Goal: Information Seeking & Learning: Find specific fact

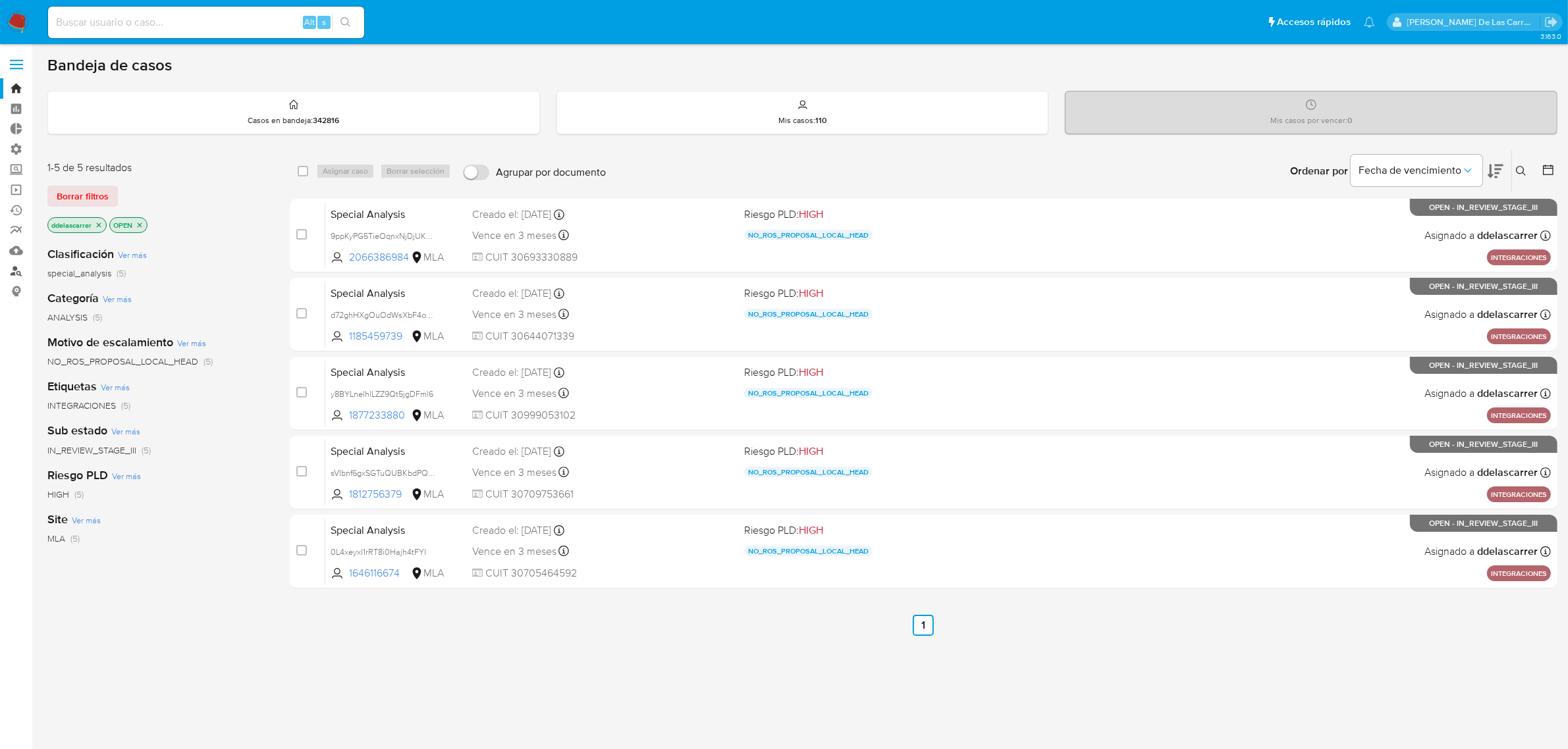
click at [16, 267] on link "Buscador de personas" at bounding box center [78, 271] width 157 height 20
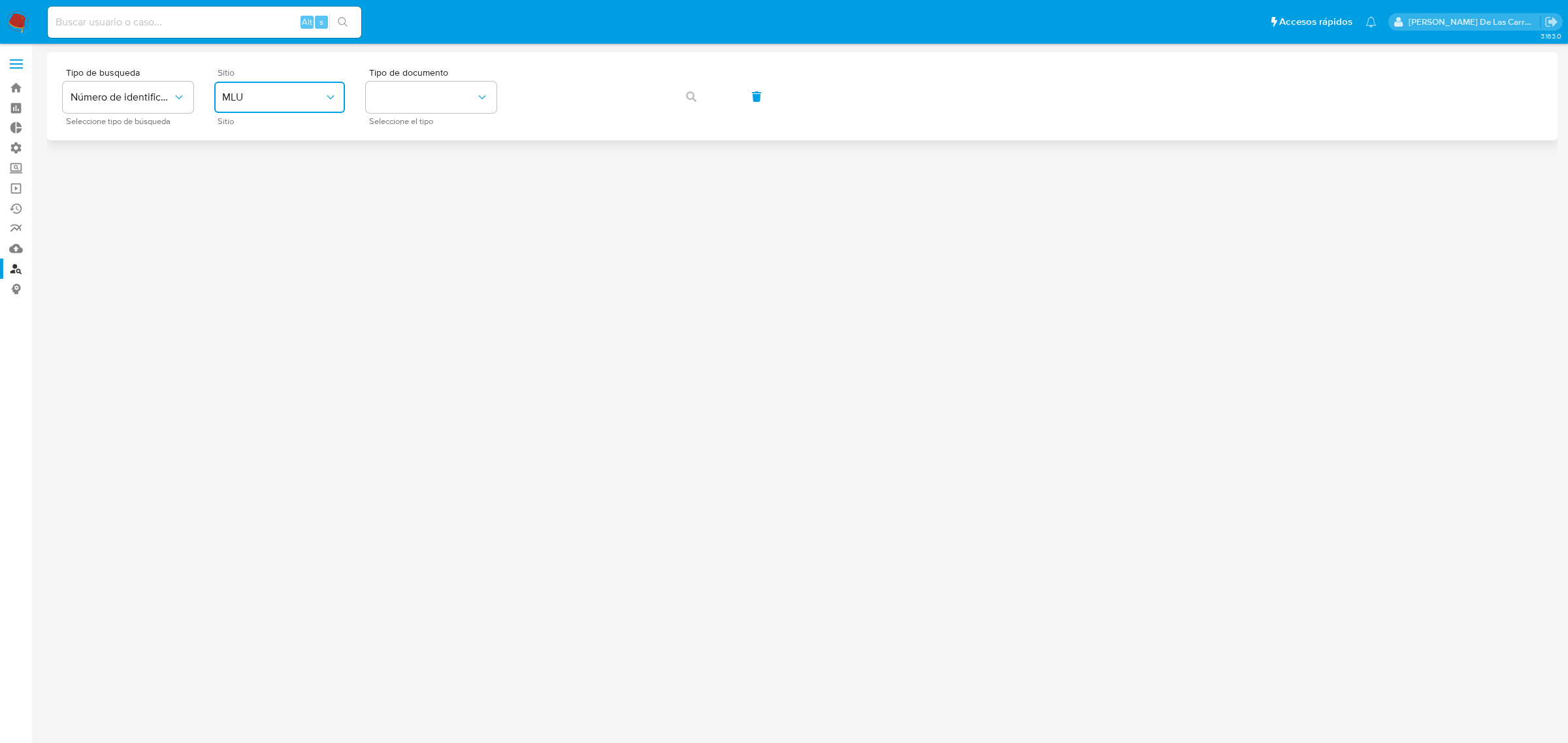
click at [292, 88] on button "MLU" at bounding box center [279, 97] width 131 height 31
click at [269, 164] on div "MLA" at bounding box center [275, 164] width 107 height 31
click at [389, 94] on button "identificationType" at bounding box center [431, 97] width 131 height 31
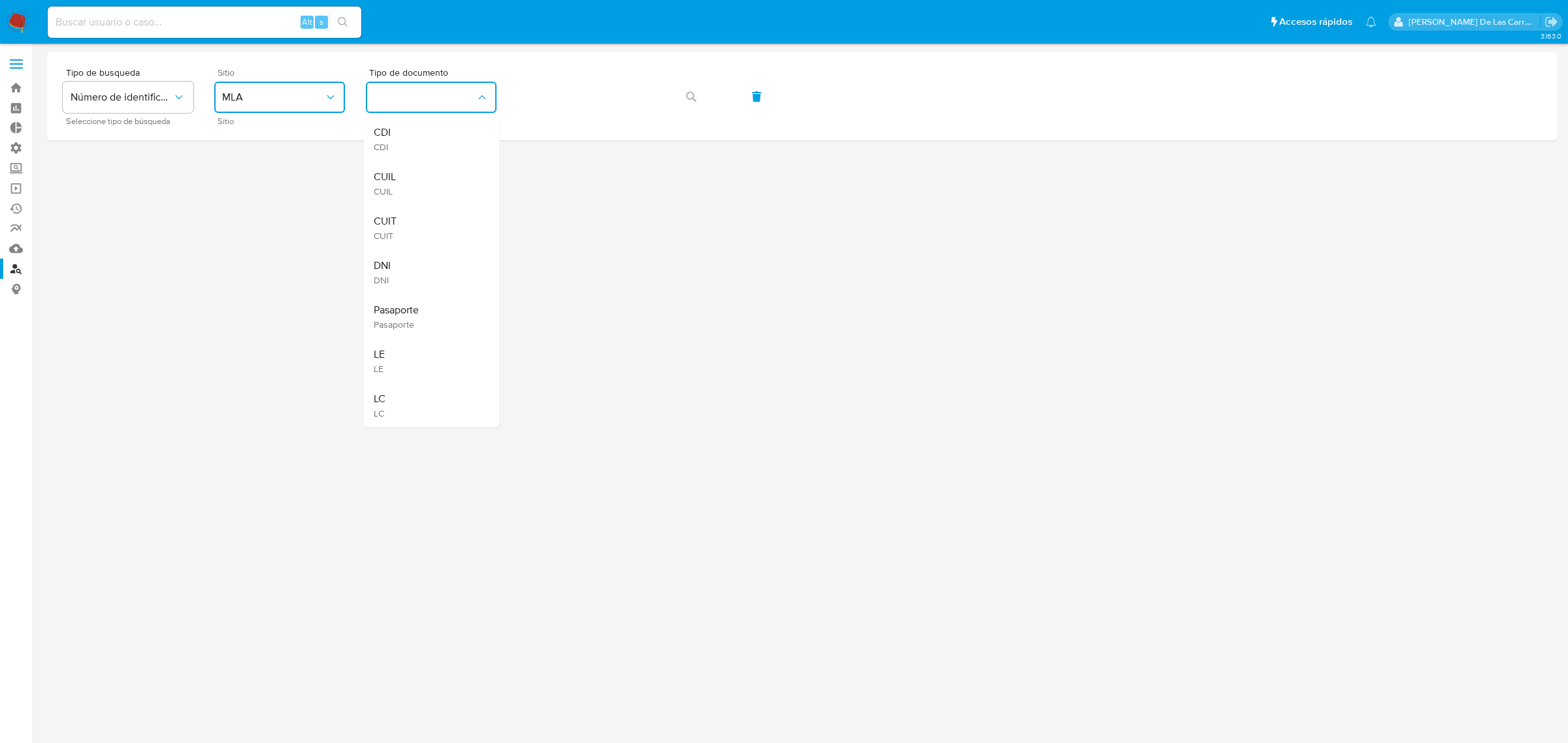
click at [443, 176] on div "CUIL CUIL" at bounding box center [427, 184] width 107 height 45
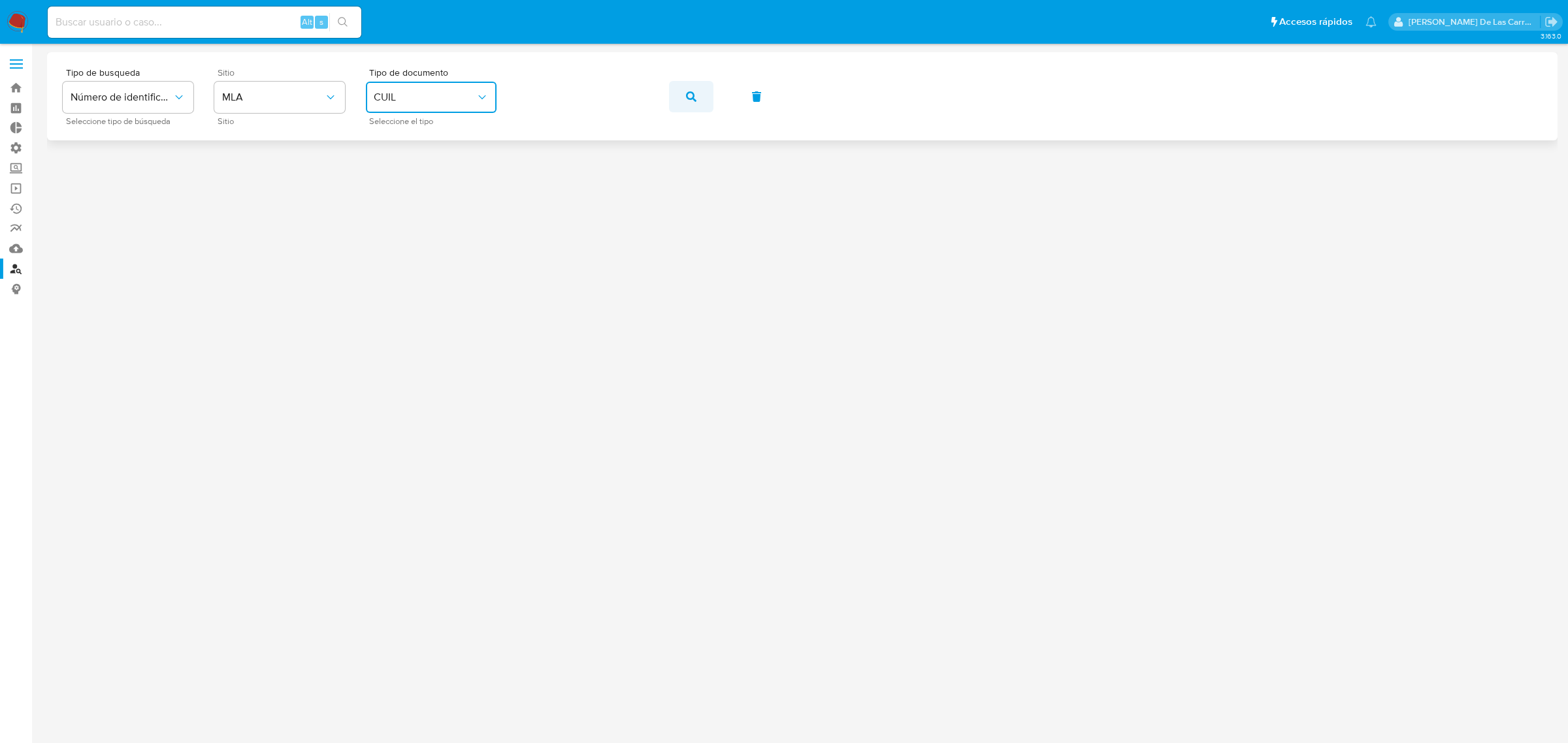
click at [698, 93] on button "button" at bounding box center [691, 97] width 45 height 31
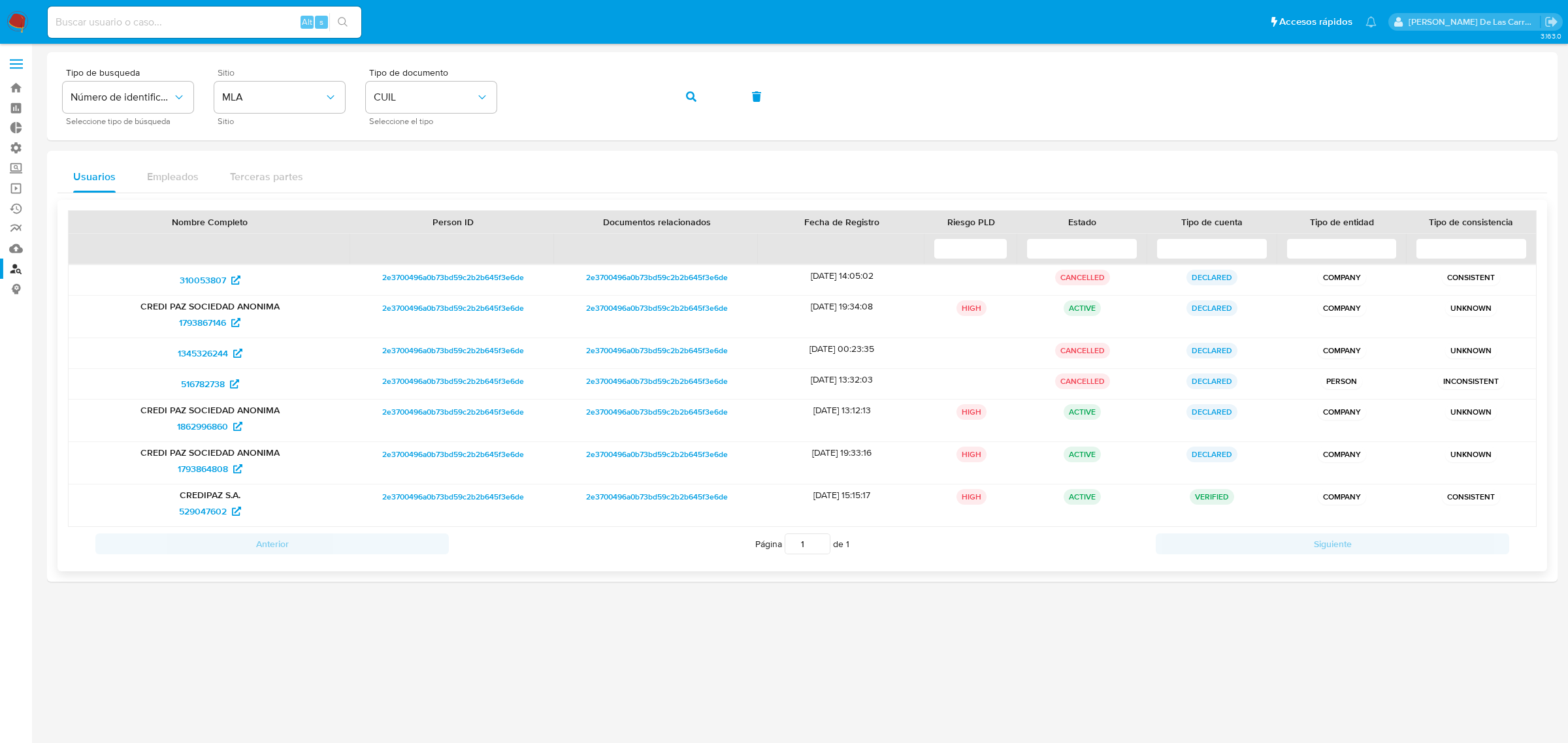
drag, startPoint x: 1217, startPoint y: 508, endPoint x: 981, endPoint y: 507, distance: 236.0
click at [981, 507] on div "CREDIPAZ S.A. 529047602 2e3700496a0b73bd59c2b2b645f3e6de 2e3700496a0b73bd59c2b2…" at bounding box center [803, 505] width 1467 height 42
click at [193, 506] on span "529047602" at bounding box center [202, 511] width 48 height 21
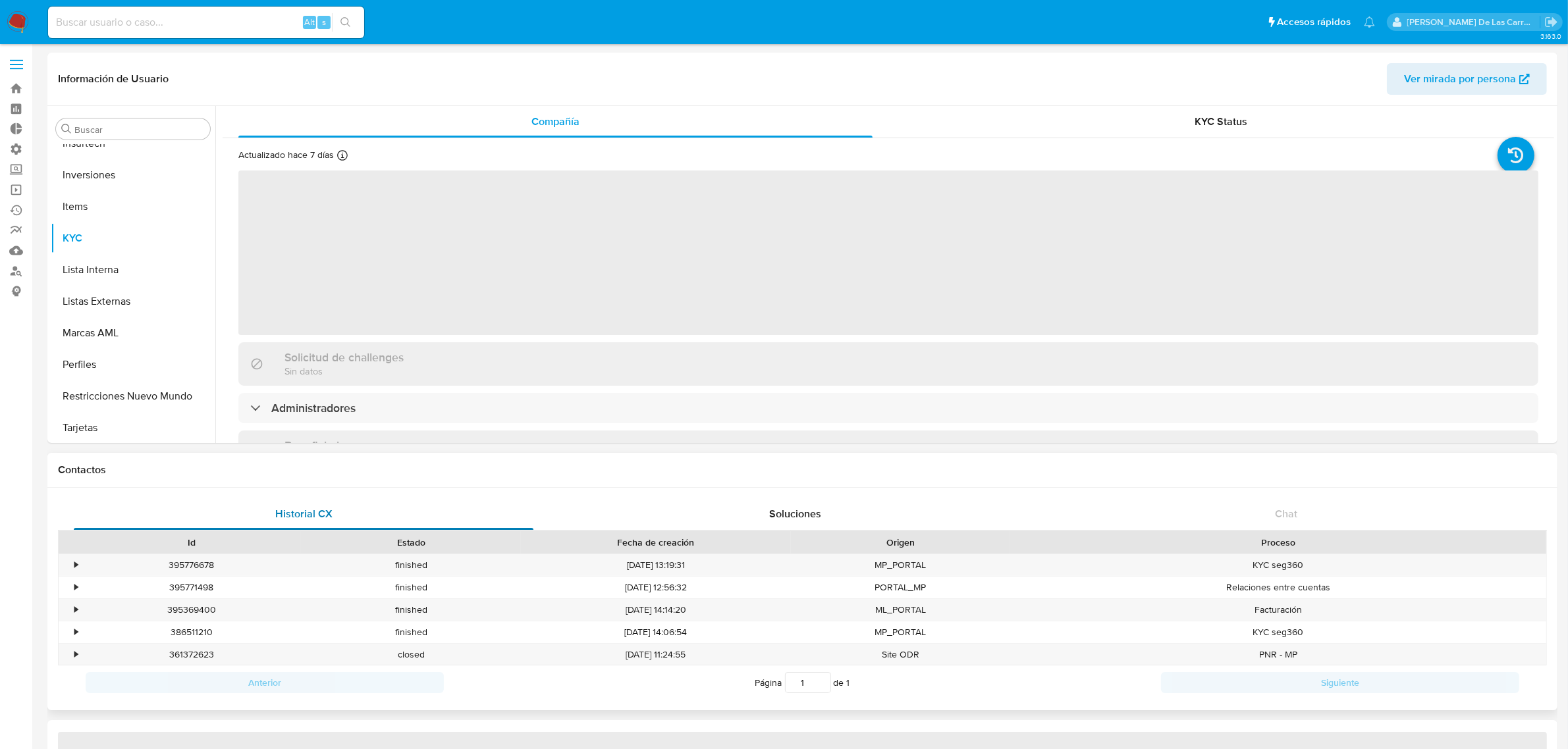
scroll to position [713, 0]
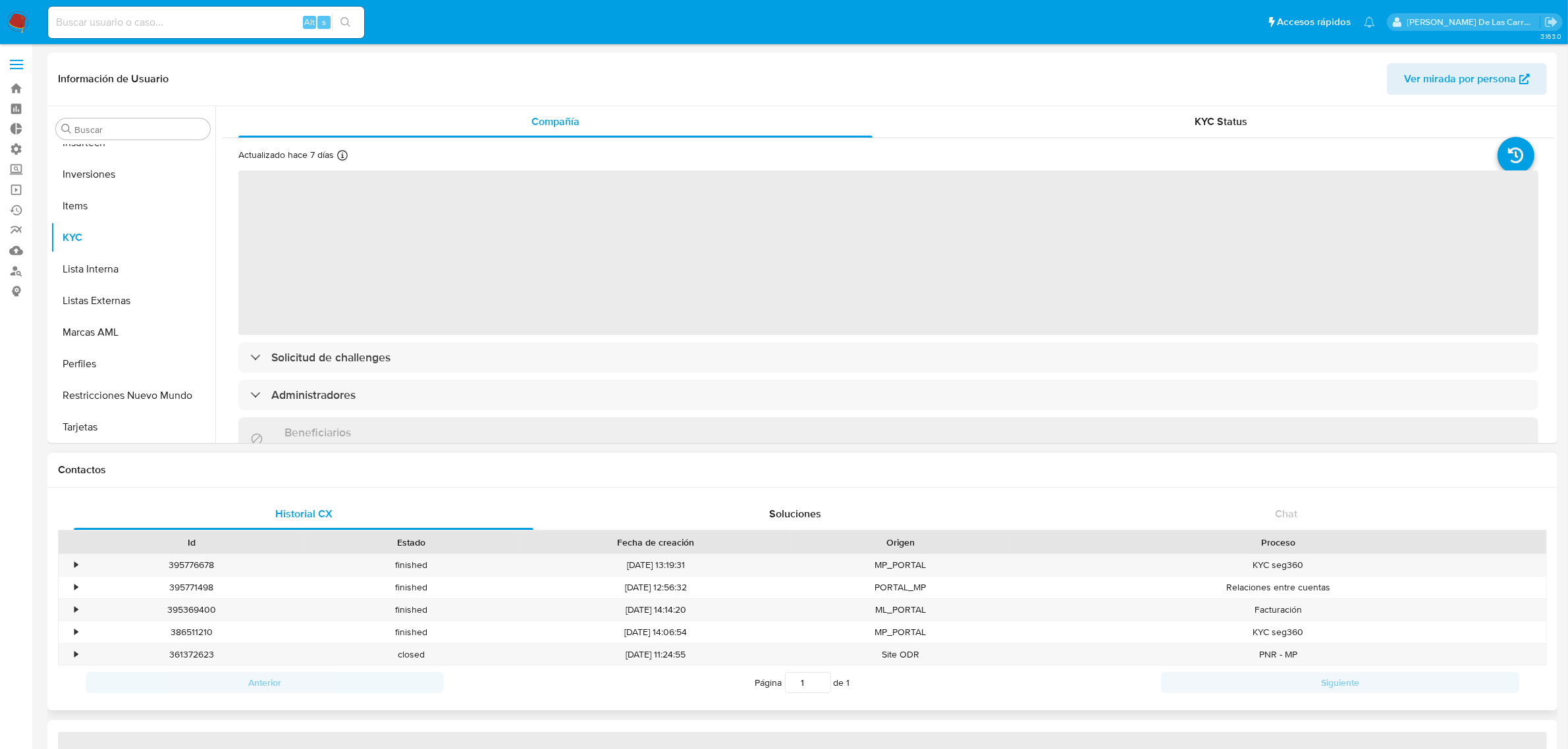
select select "10"
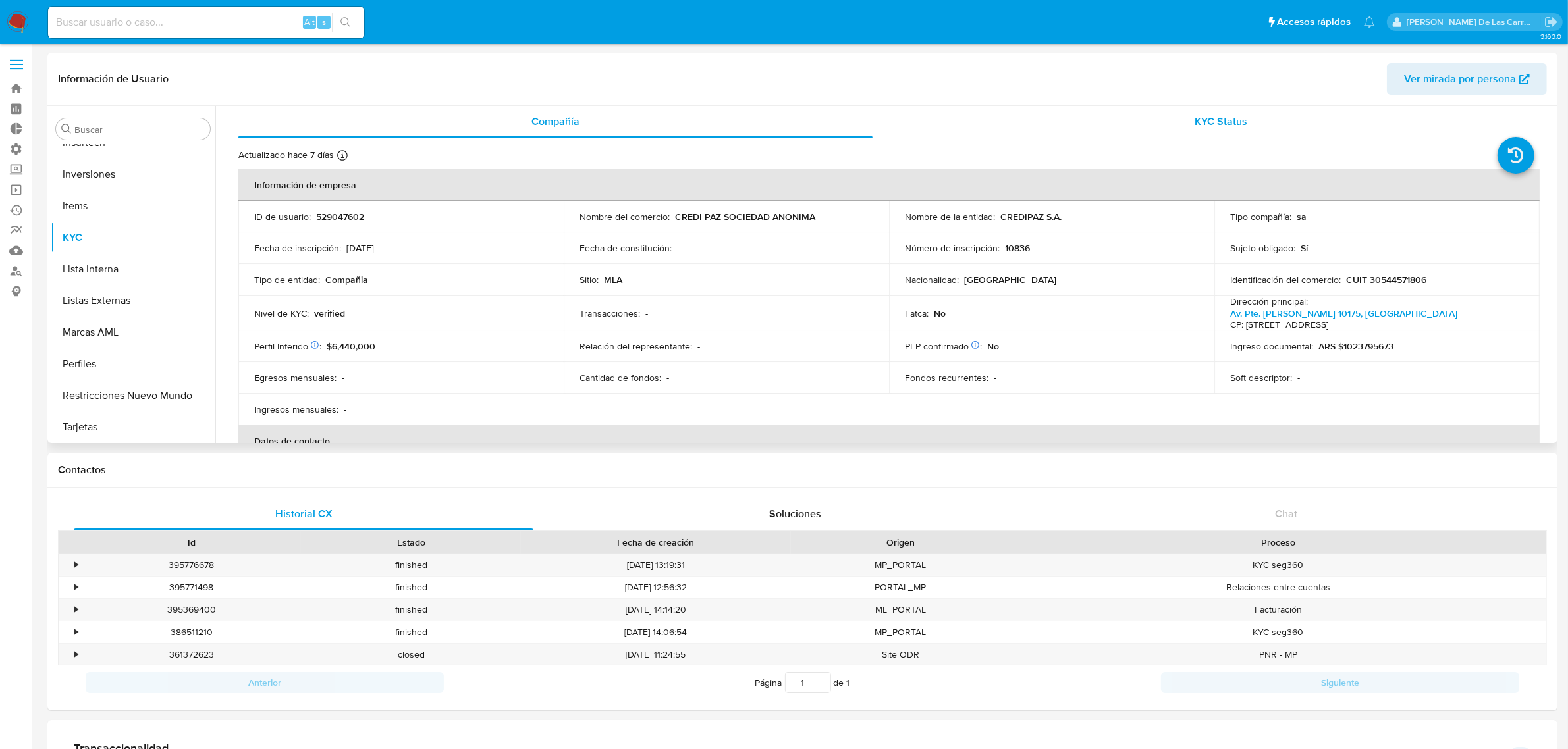
click at [1230, 122] on span "KYC Status" at bounding box center [1222, 121] width 52 height 15
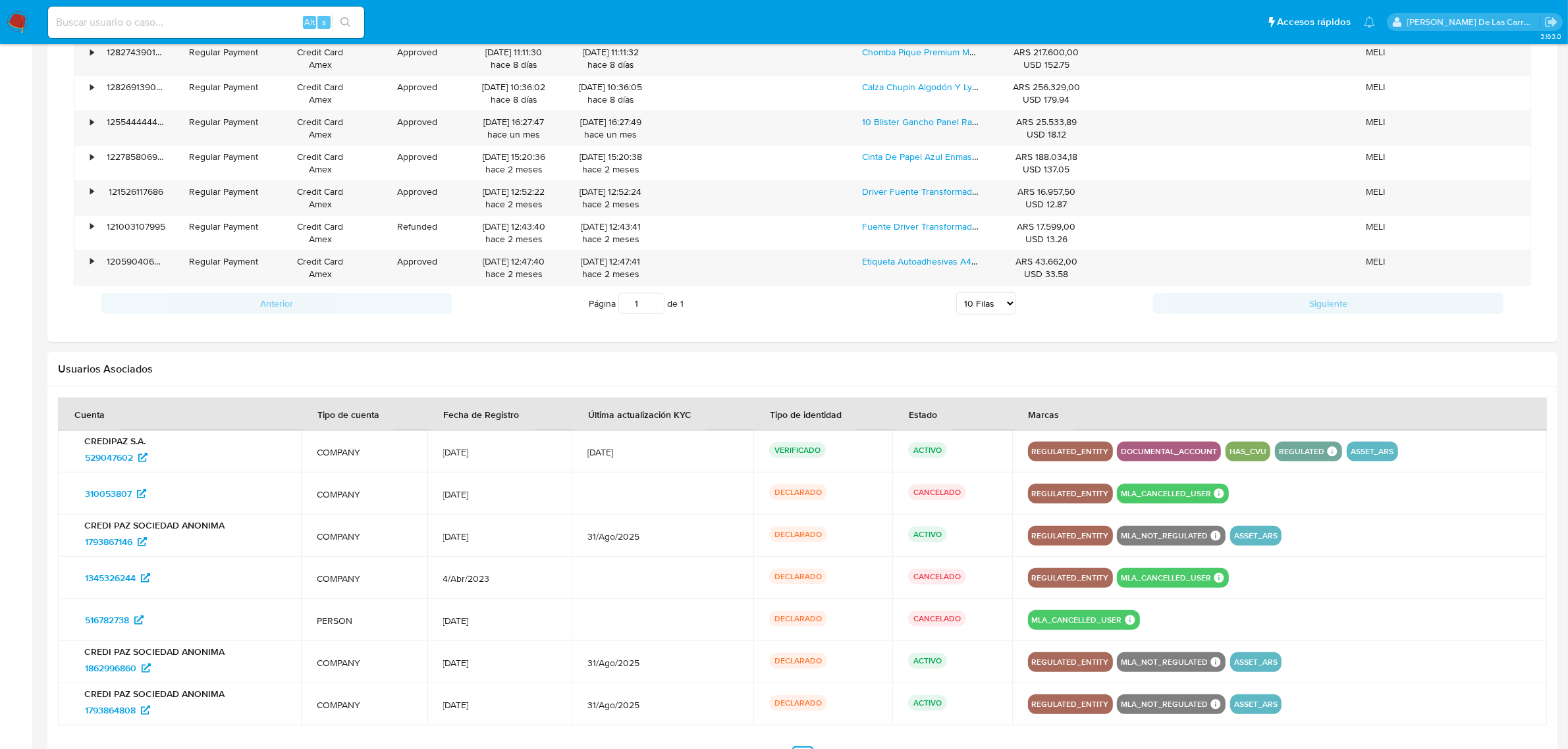
scroll to position [1070, 0]
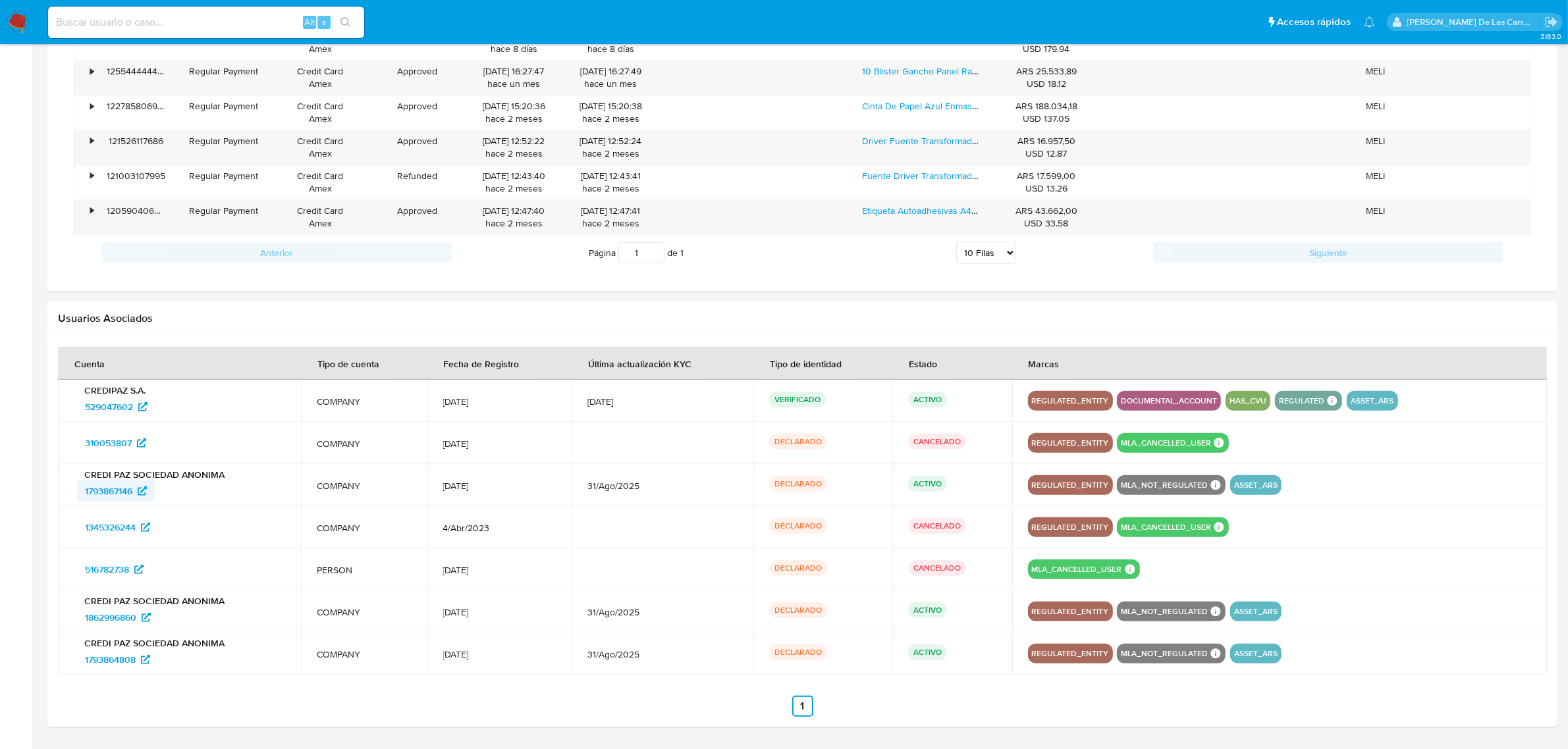
click at [130, 487] on span "1793867146" at bounding box center [109, 490] width 48 height 21
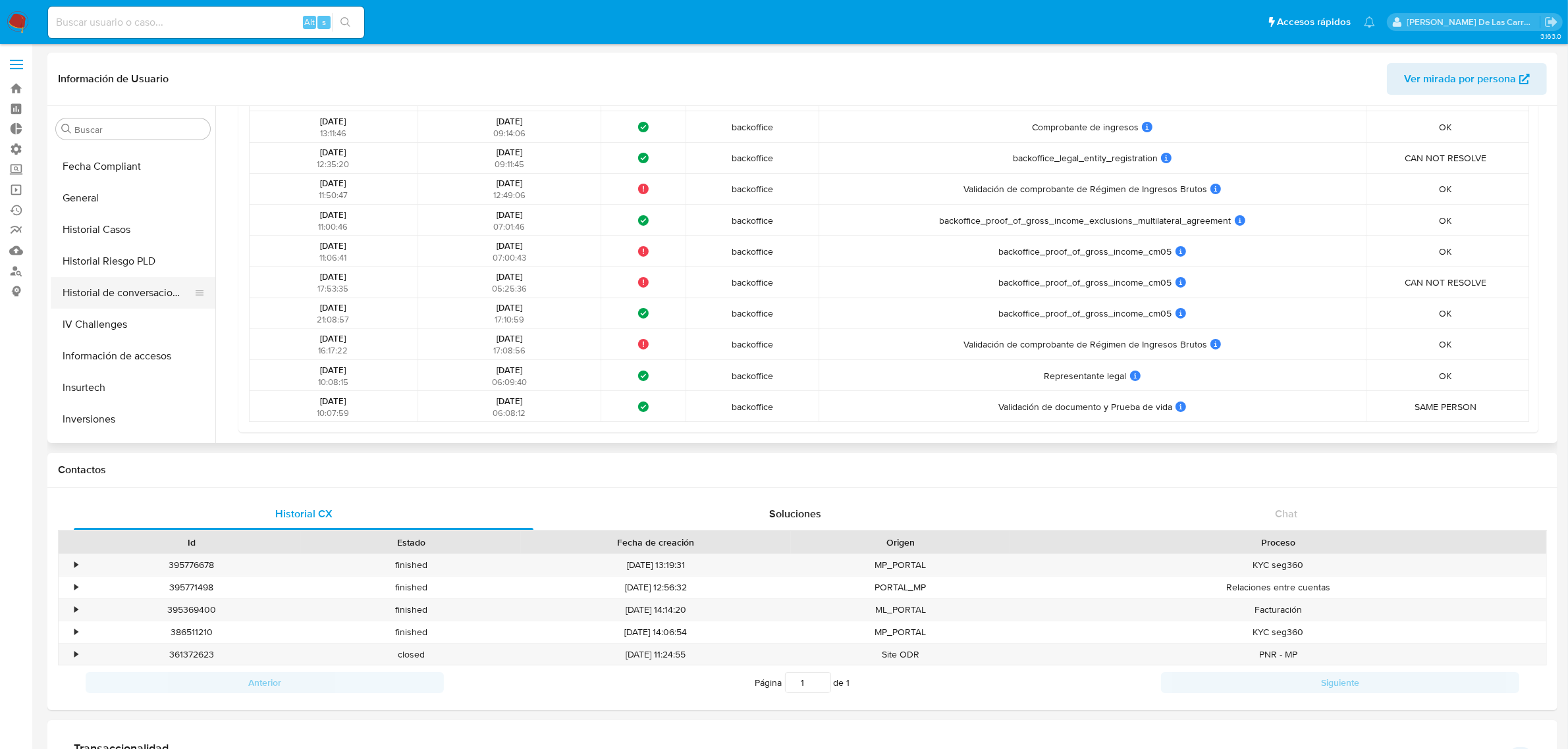
scroll to position [466, 0]
click at [122, 221] on button "Historial Casos" at bounding box center [128, 231] width 154 height 31
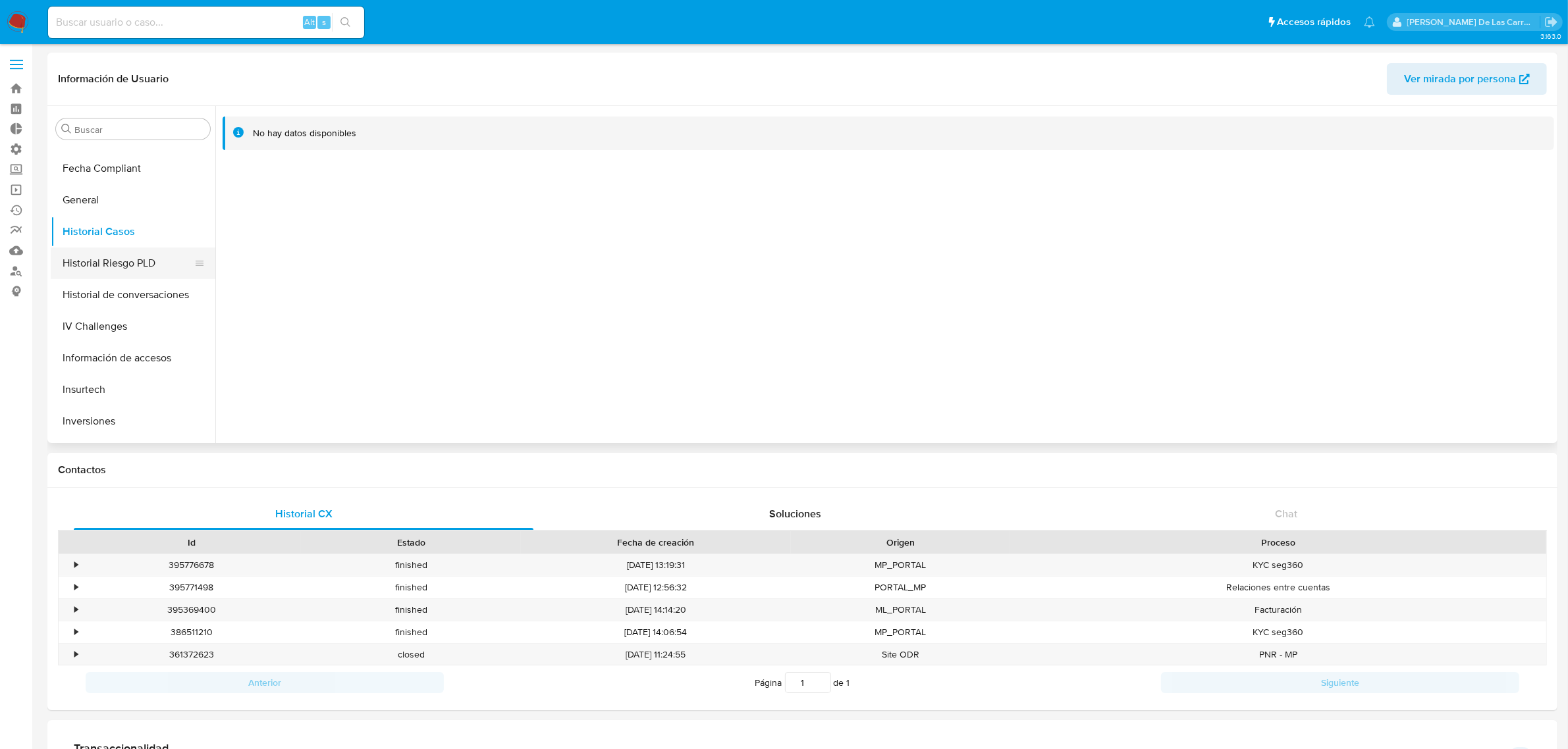
click at [113, 252] on button "Historial Riesgo PLD" at bounding box center [128, 263] width 154 height 31
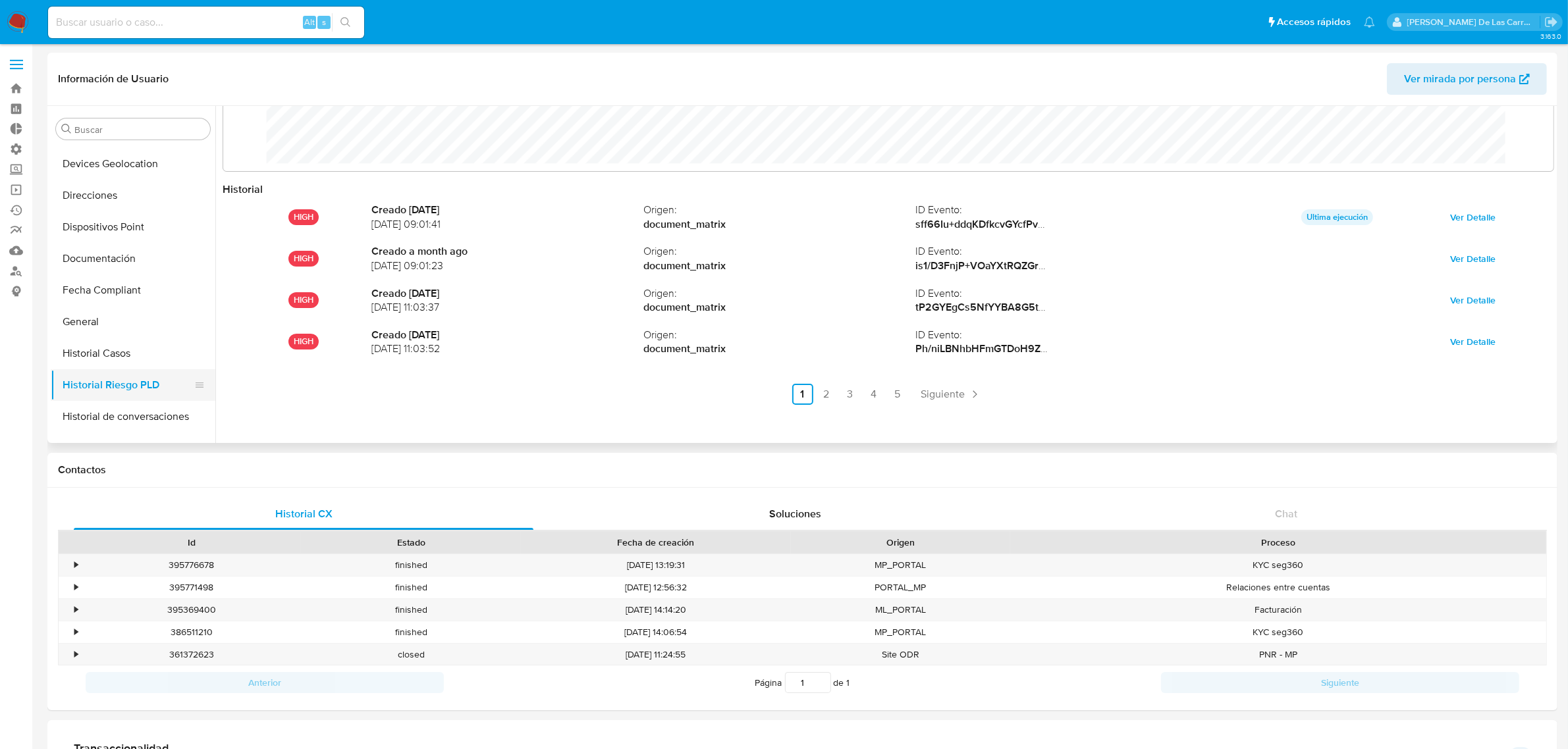
scroll to position [219, 0]
click at [135, 386] on button "Documentación" at bounding box center [128, 384] width 154 height 31
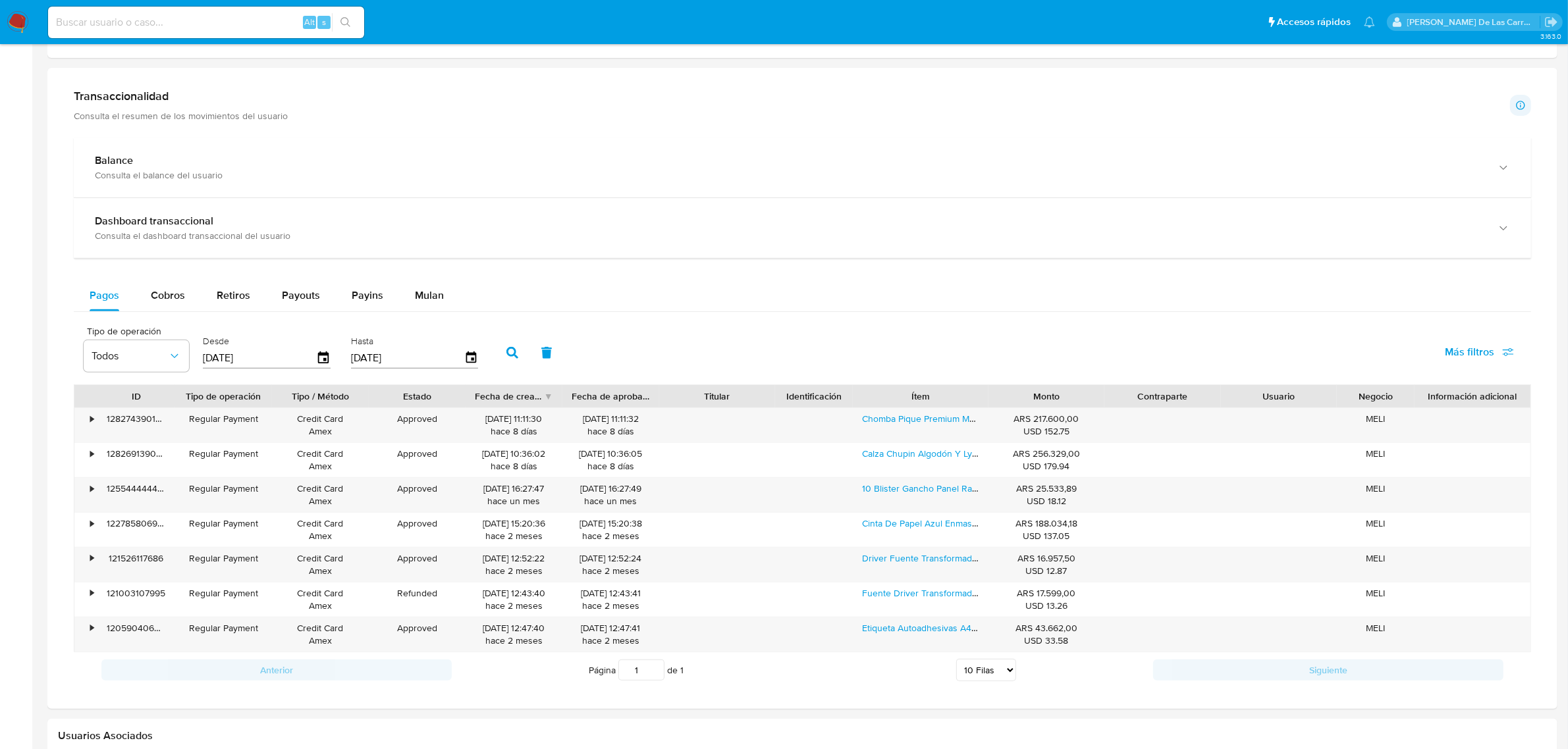
scroll to position [659, 0]
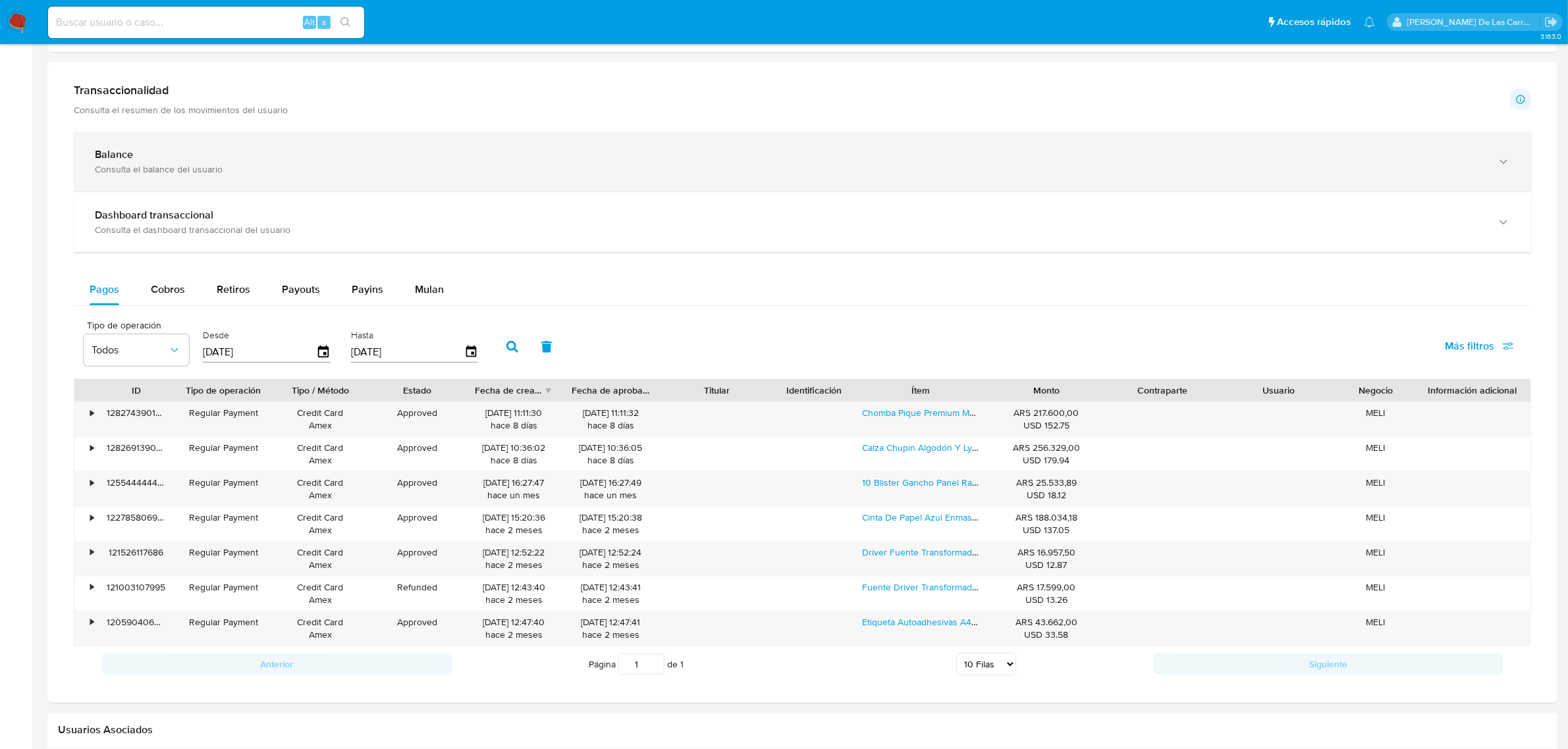
click at [261, 154] on div "Balance" at bounding box center [789, 154] width 1389 height 13
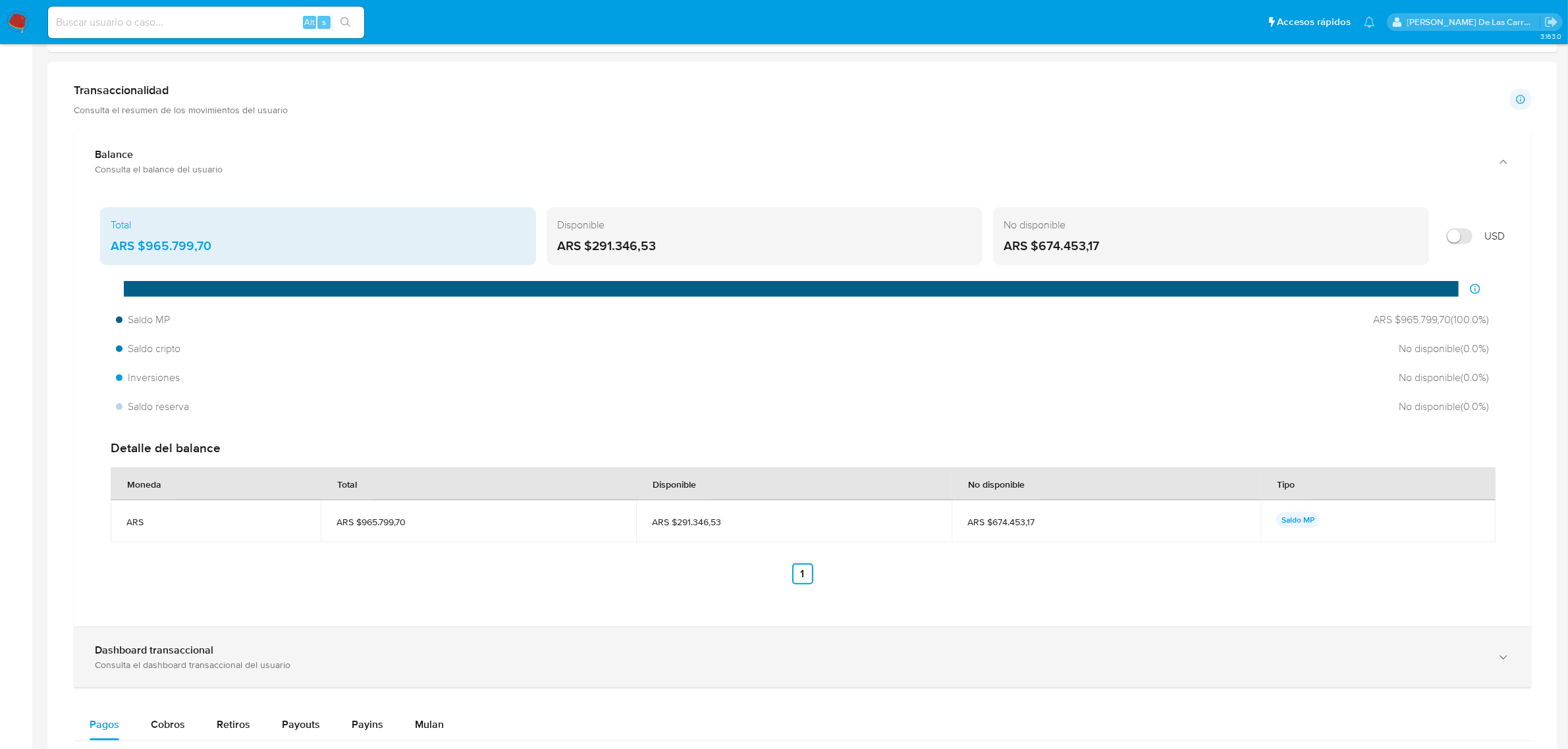
click at [351, 656] on div "Dashboard transaccional" at bounding box center [789, 650] width 1389 height 13
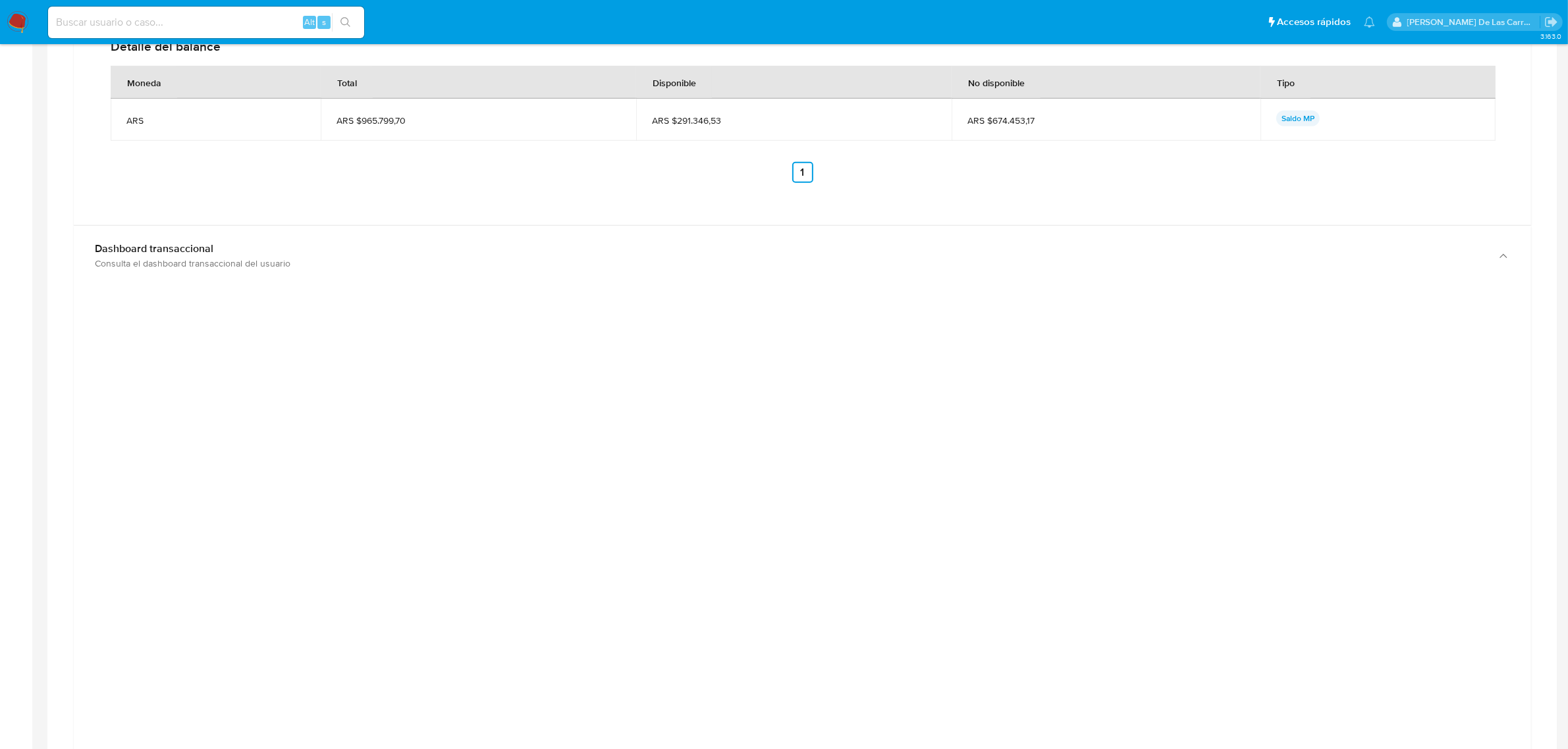
scroll to position [1070, 0]
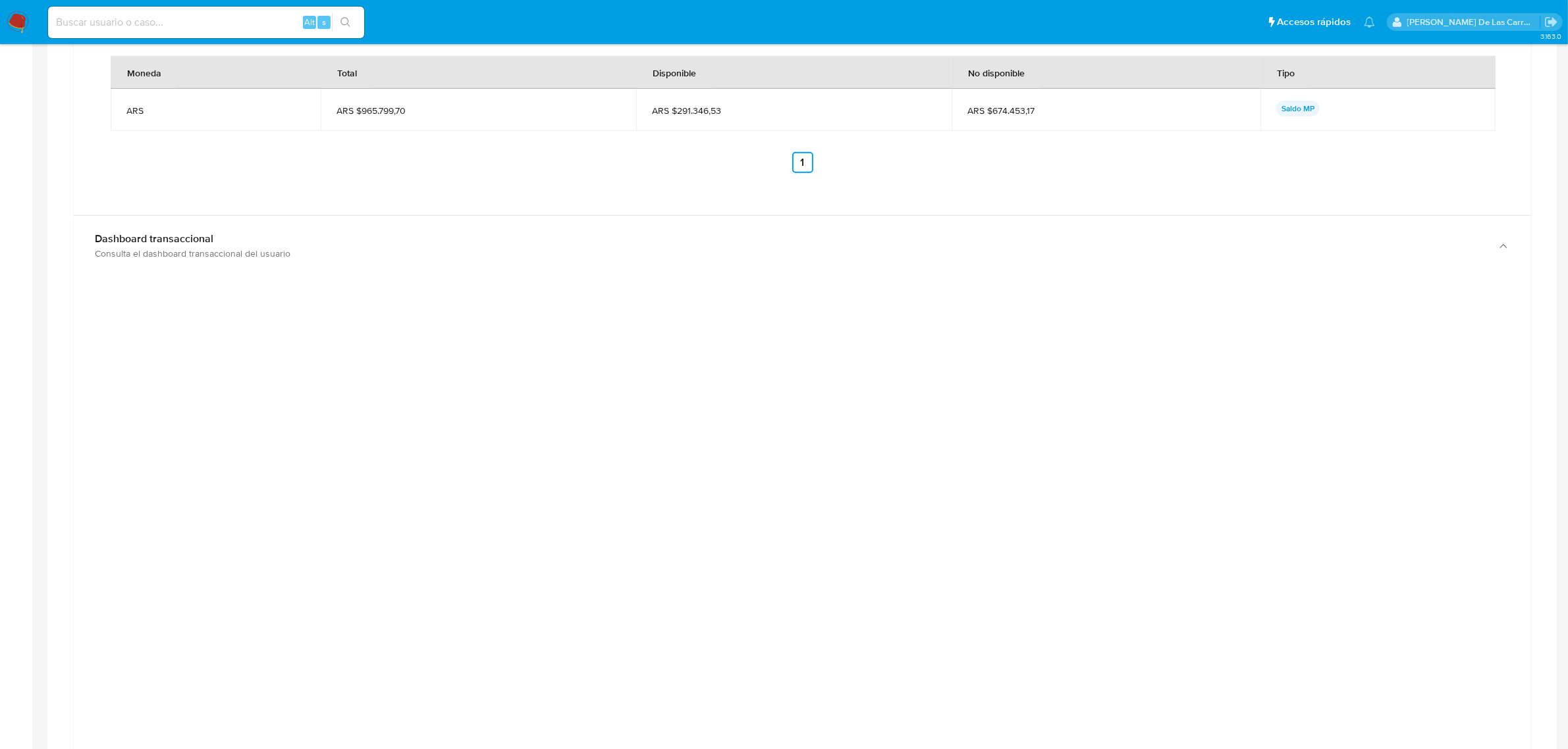
click at [1357, 413] on div at bounding box center [802, 582] width 1437 height 593
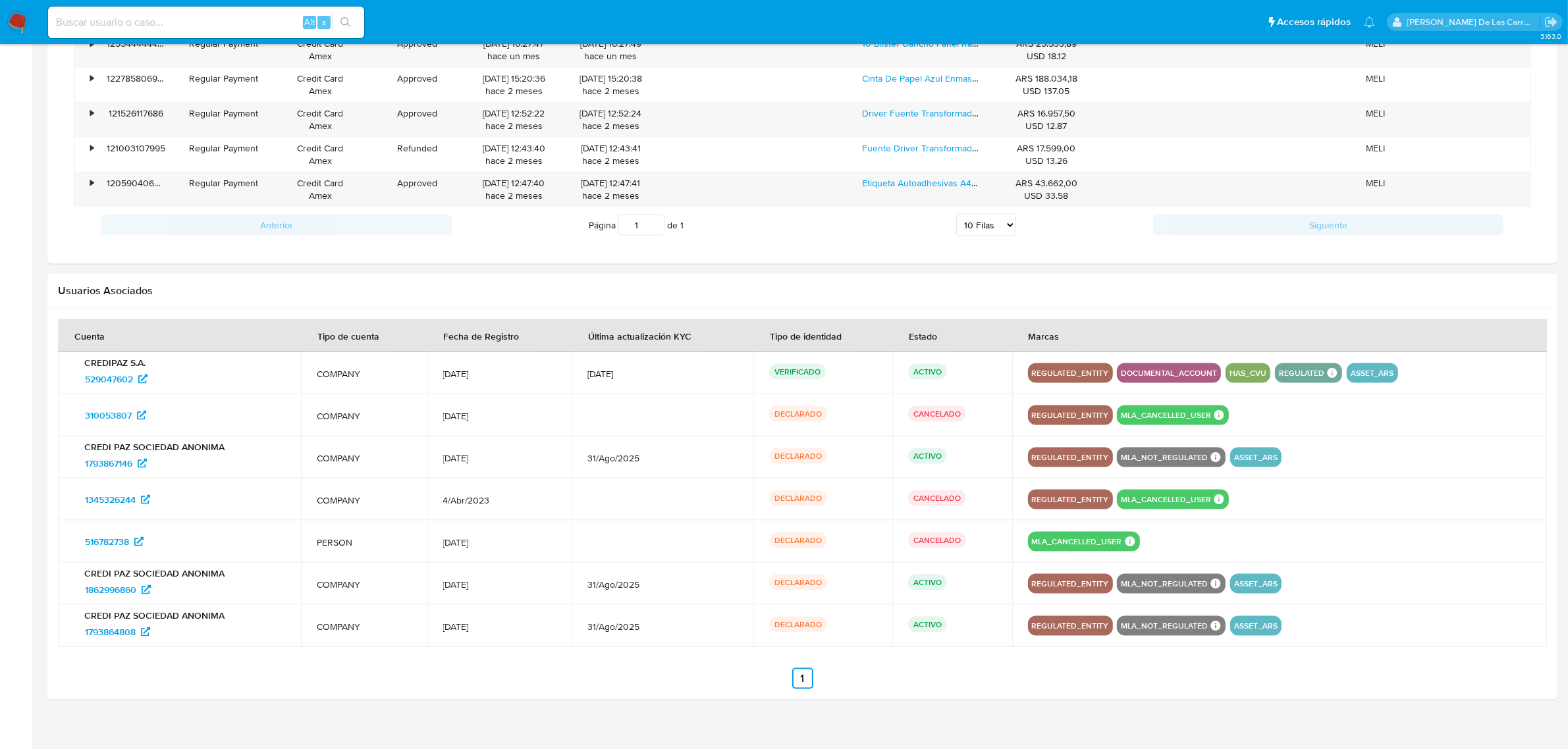
scroll to position [2170, 0]
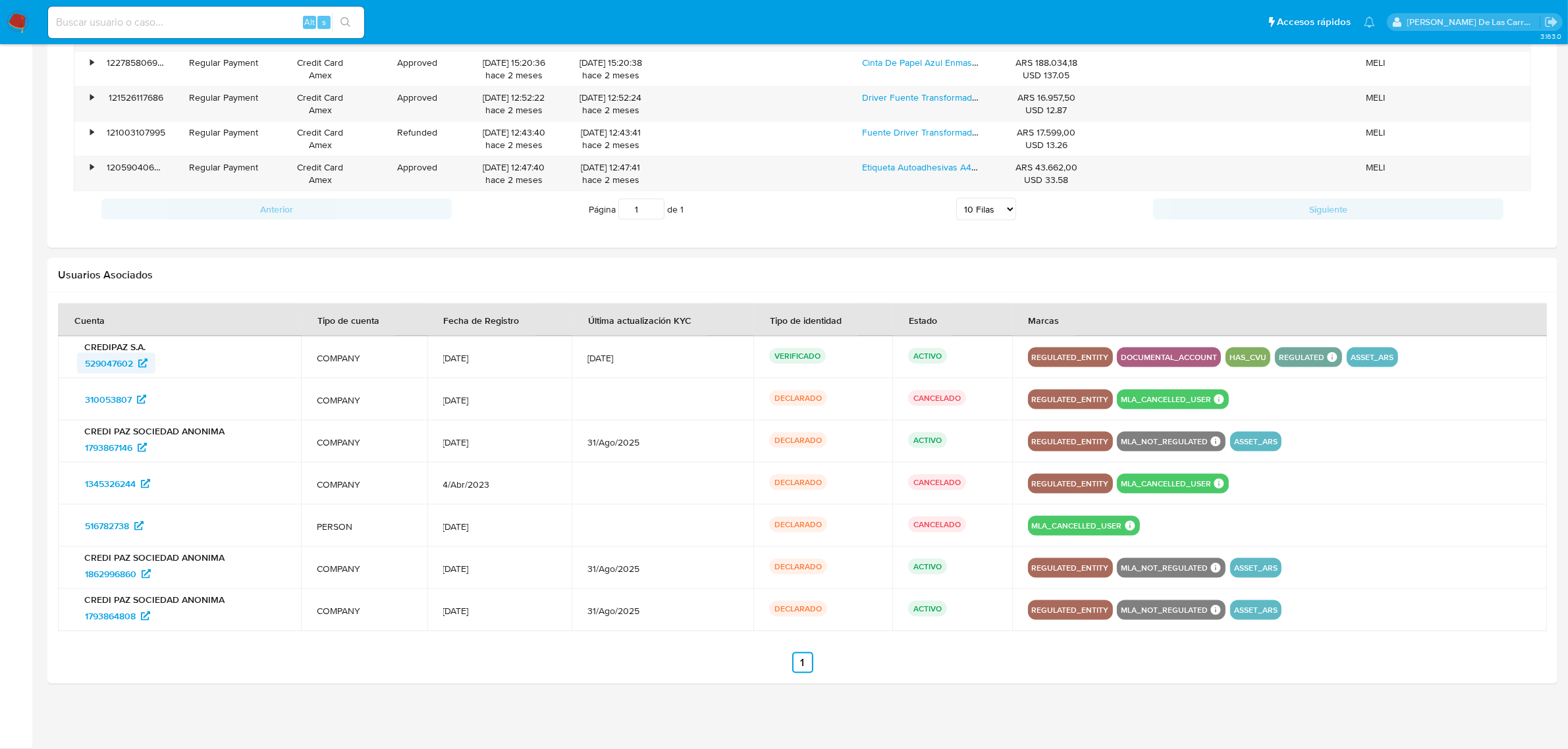
click at [103, 365] on span "529047602" at bounding box center [109, 363] width 48 height 21
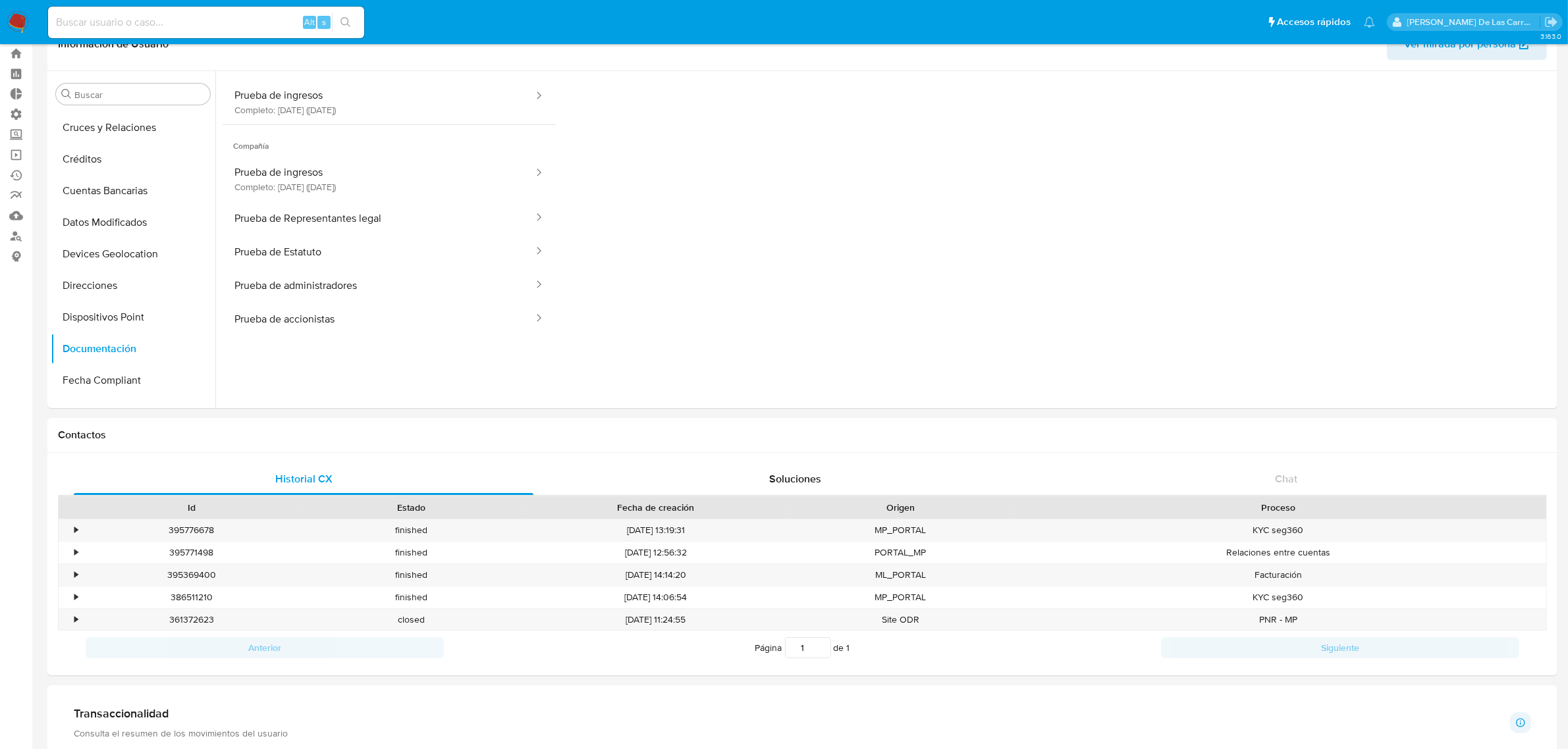
scroll to position [0, 0]
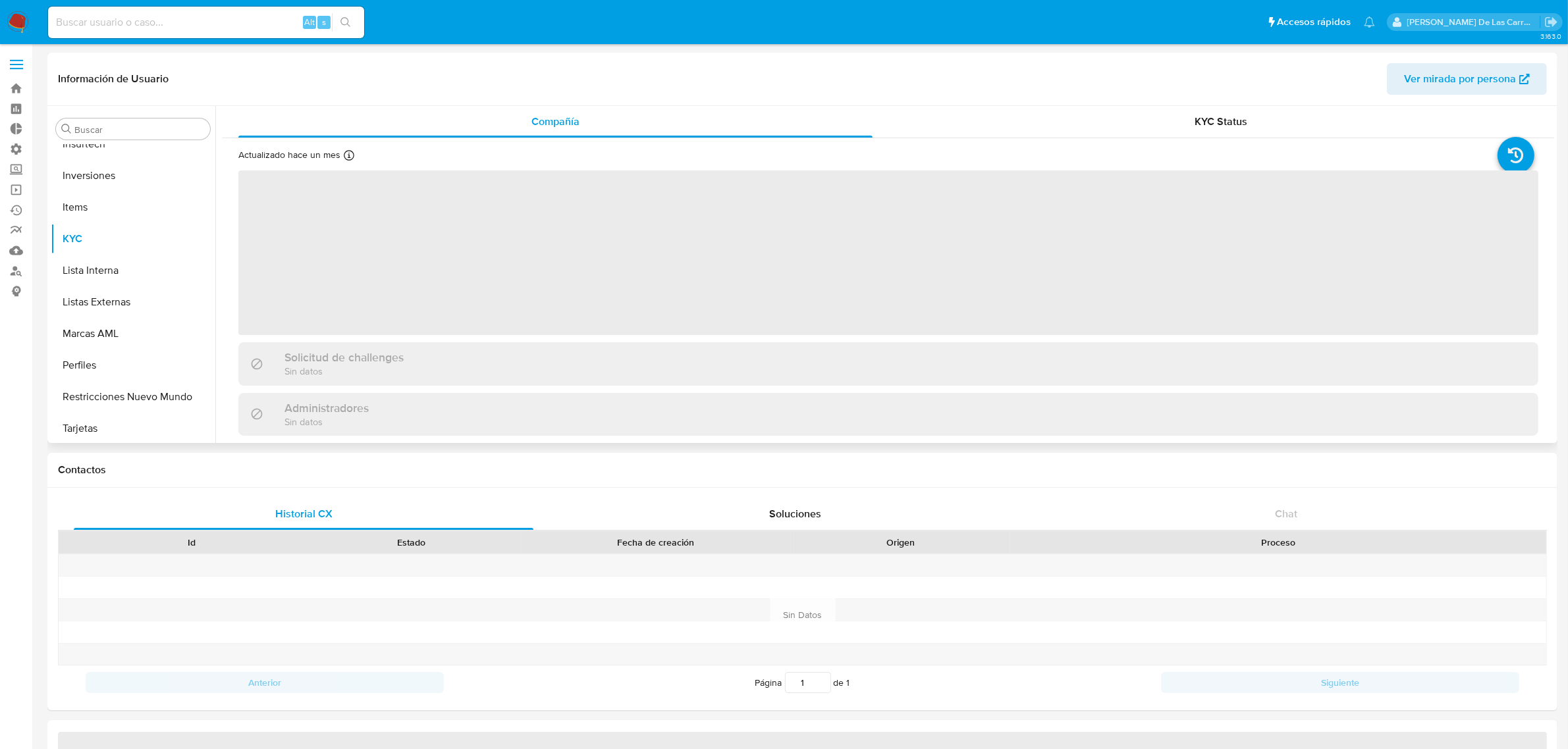
scroll to position [713, 0]
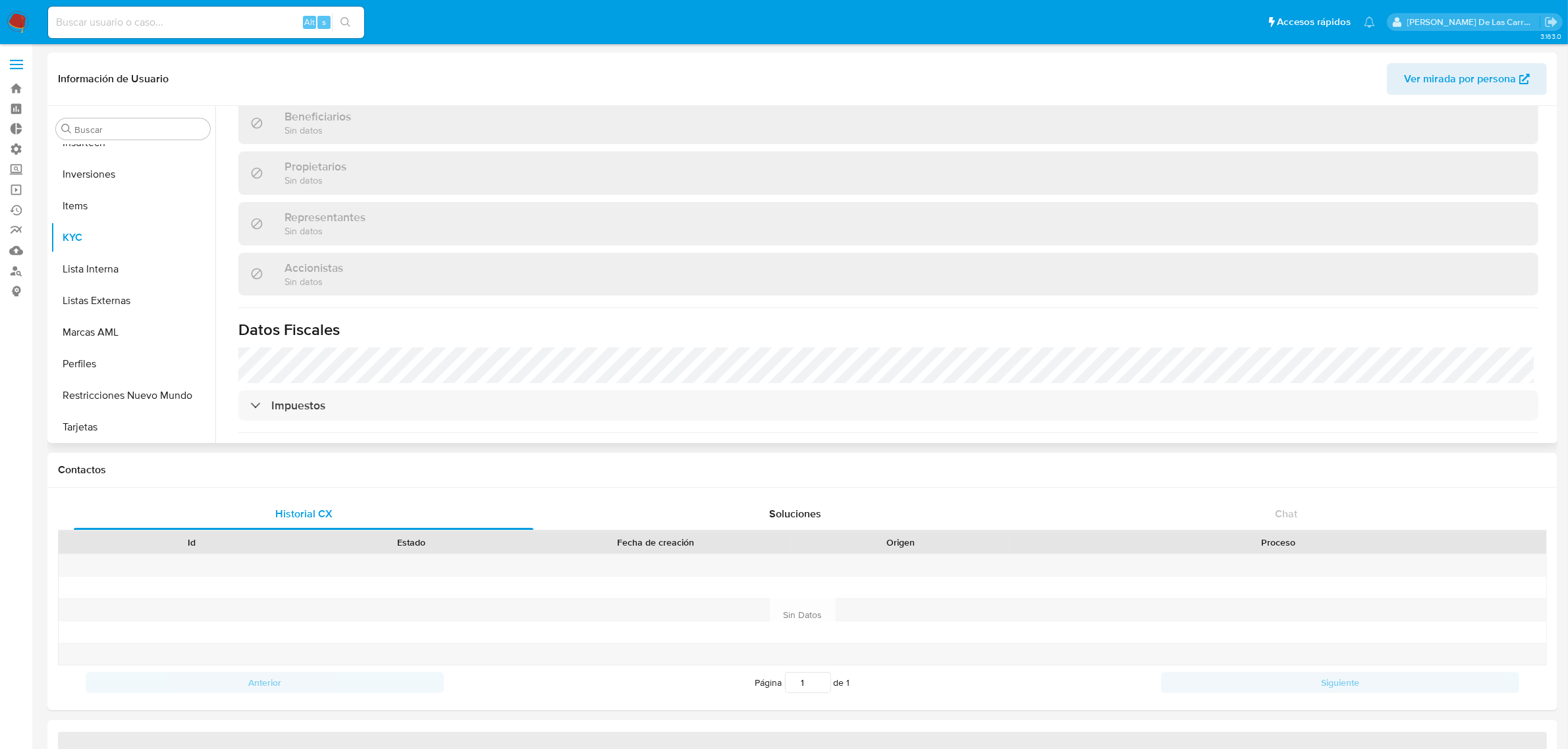
select select "10"
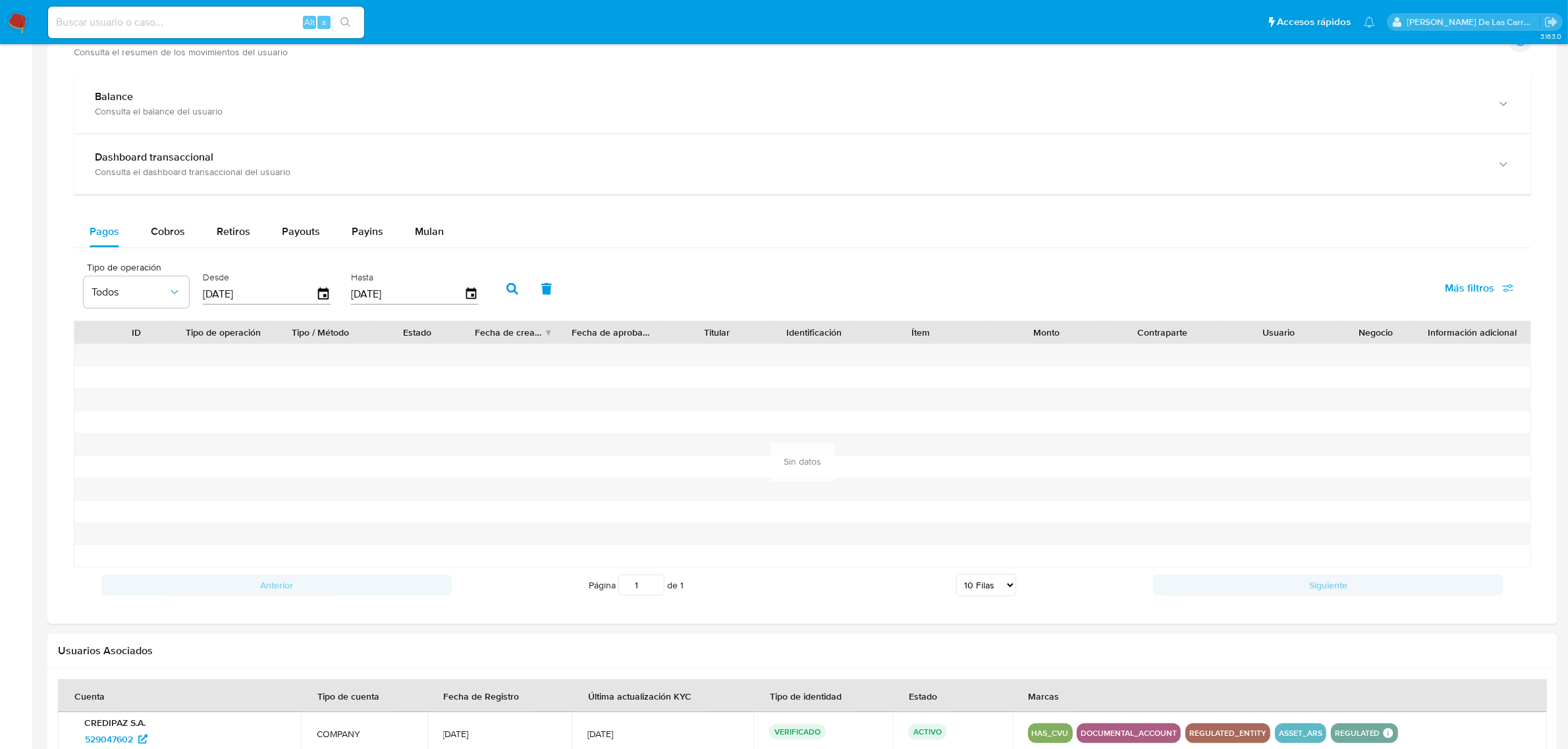
scroll to position [412, 0]
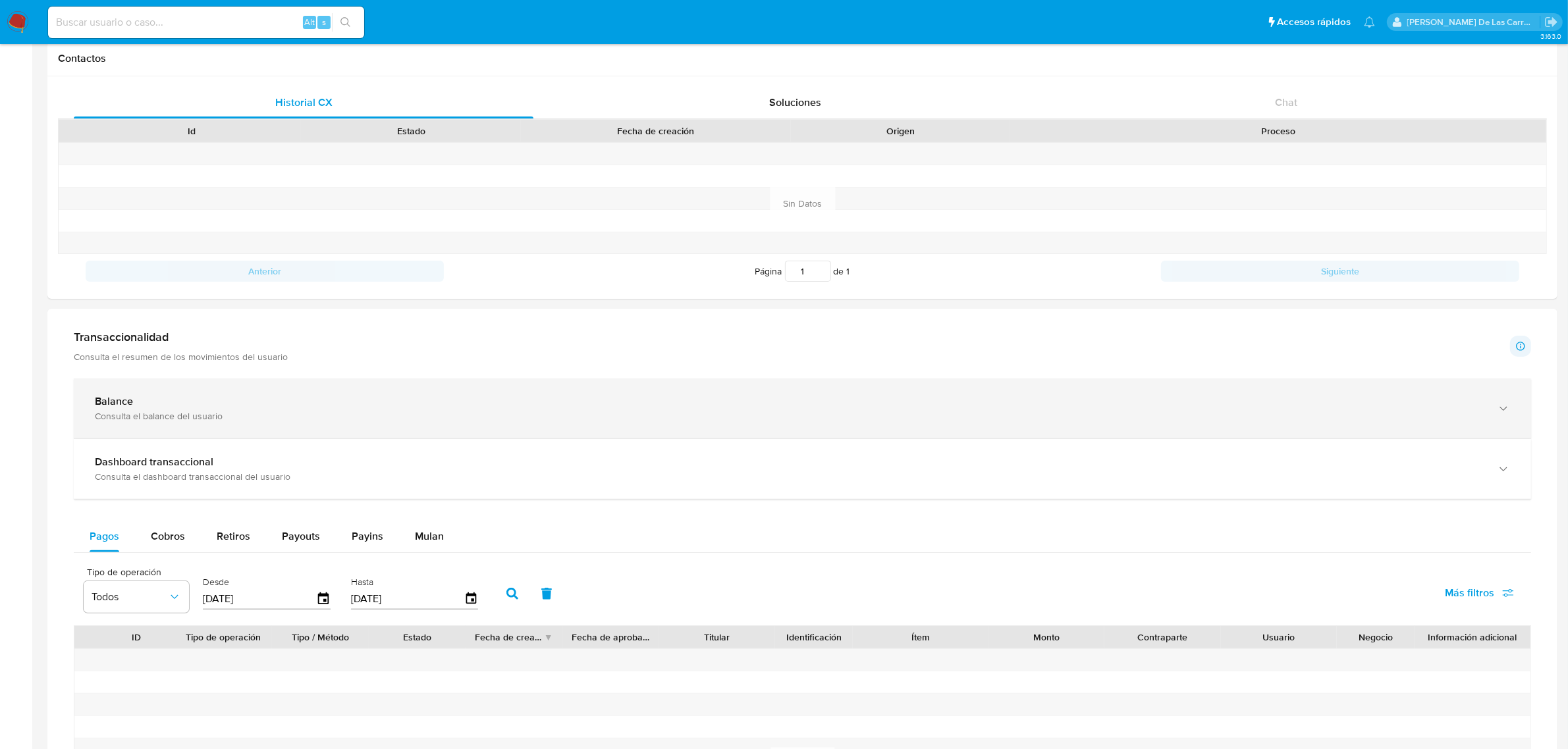
click at [211, 408] on div "Balance" at bounding box center [789, 401] width 1389 height 13
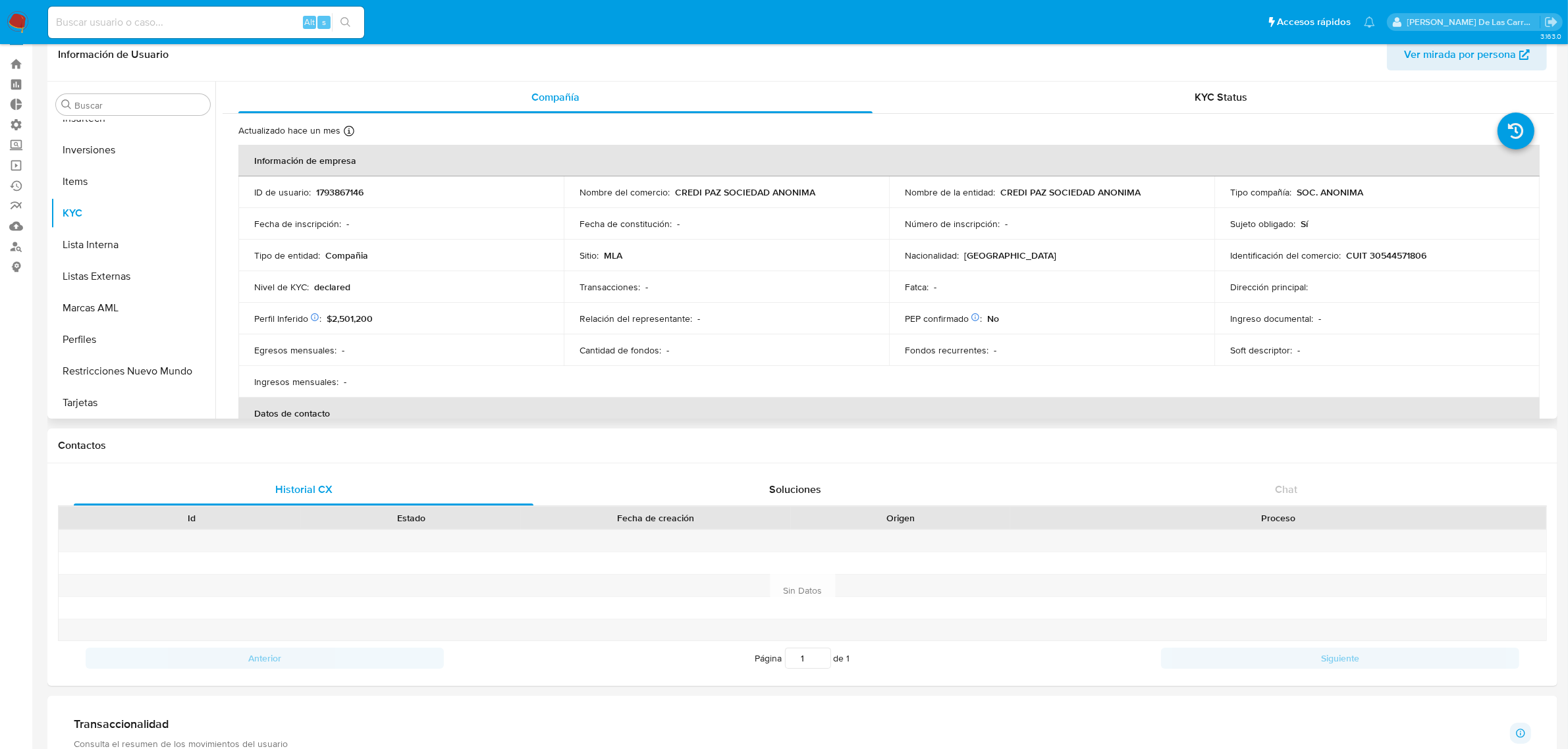
scroll to position [0, 0]
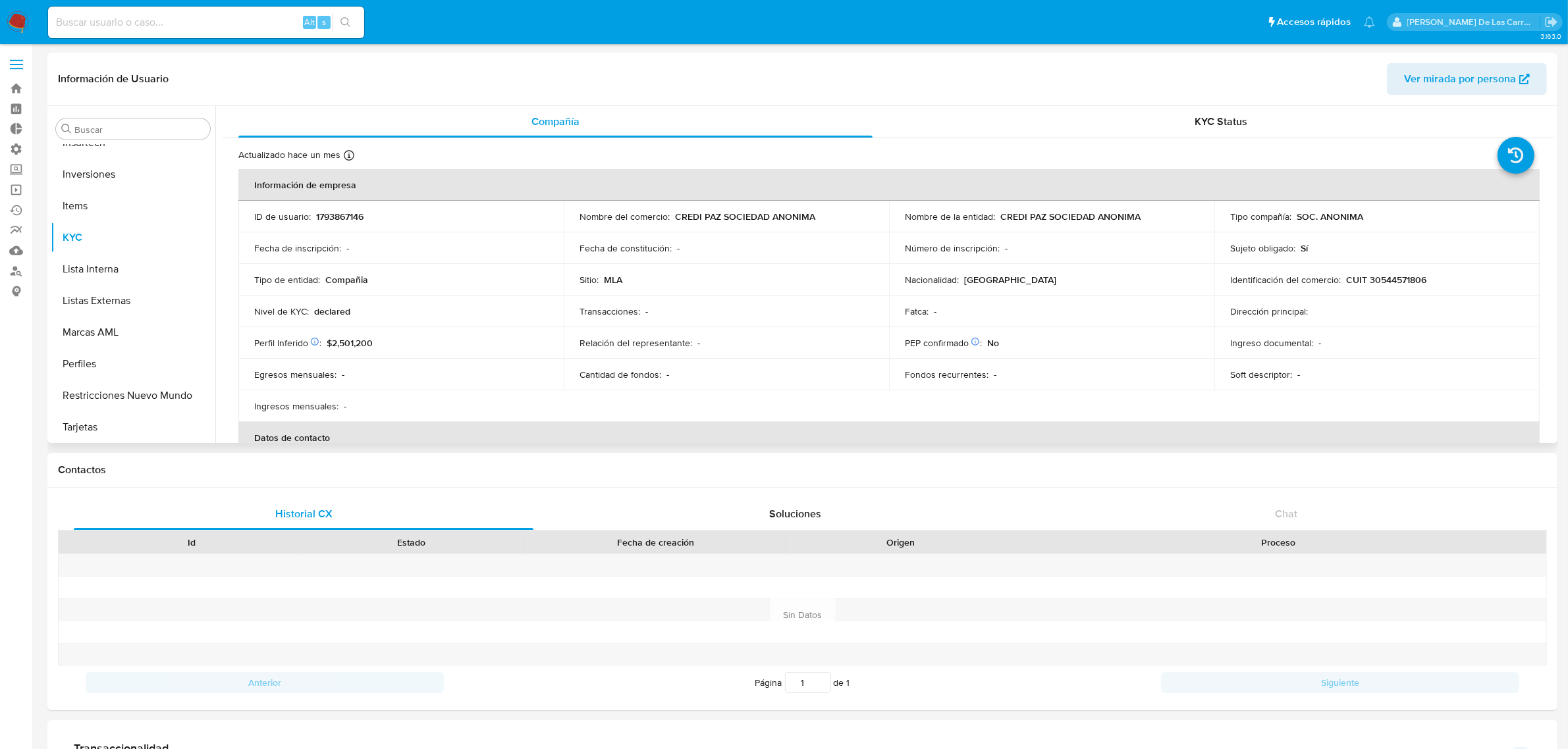
click at [1245, 97] on div "Información de Usuario Ver mirada por persona" at bounding box center [802, 79] width 1510 height 53
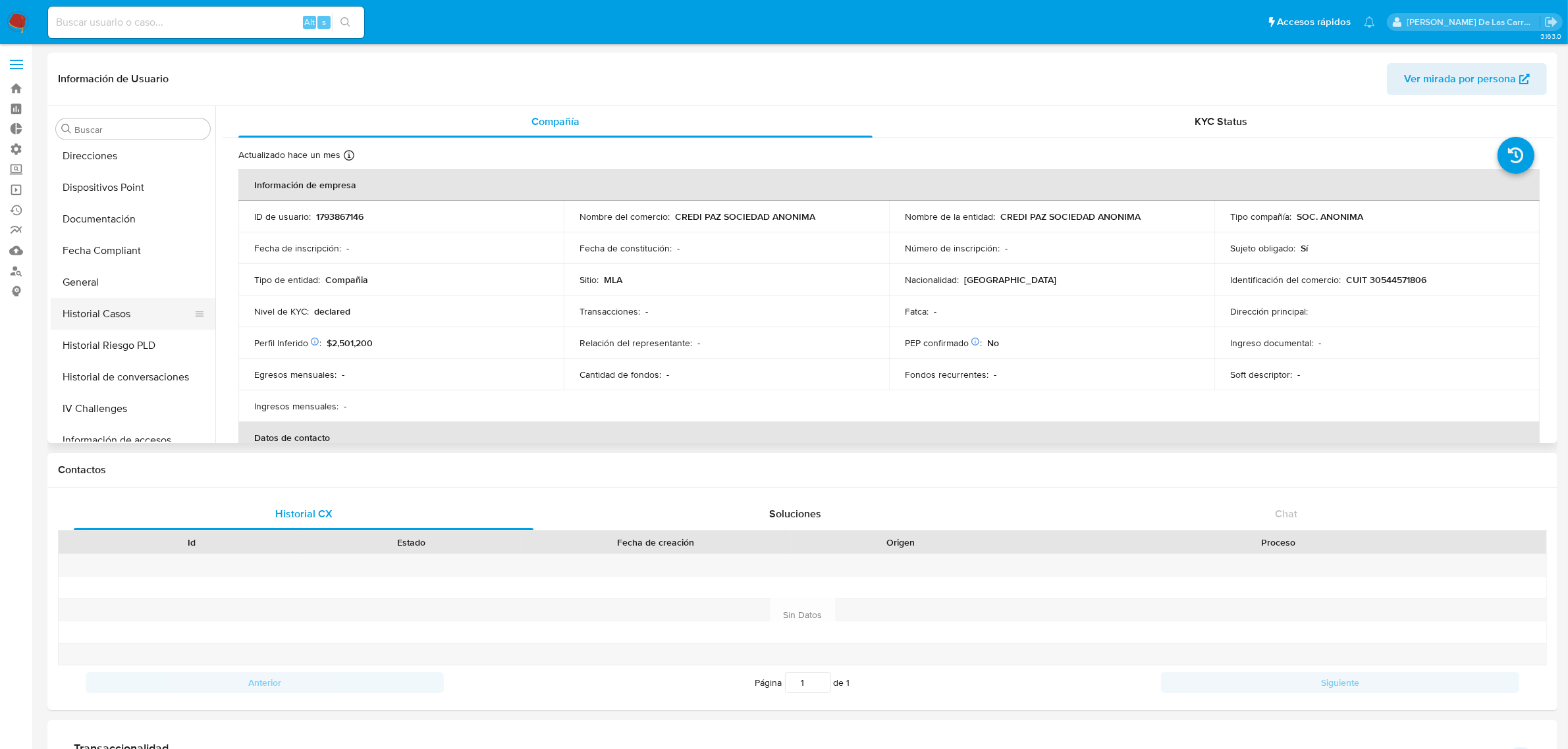
click at [119, 306] on button "Historial Casos" at bounding box center [128, 314] width 154 height 31
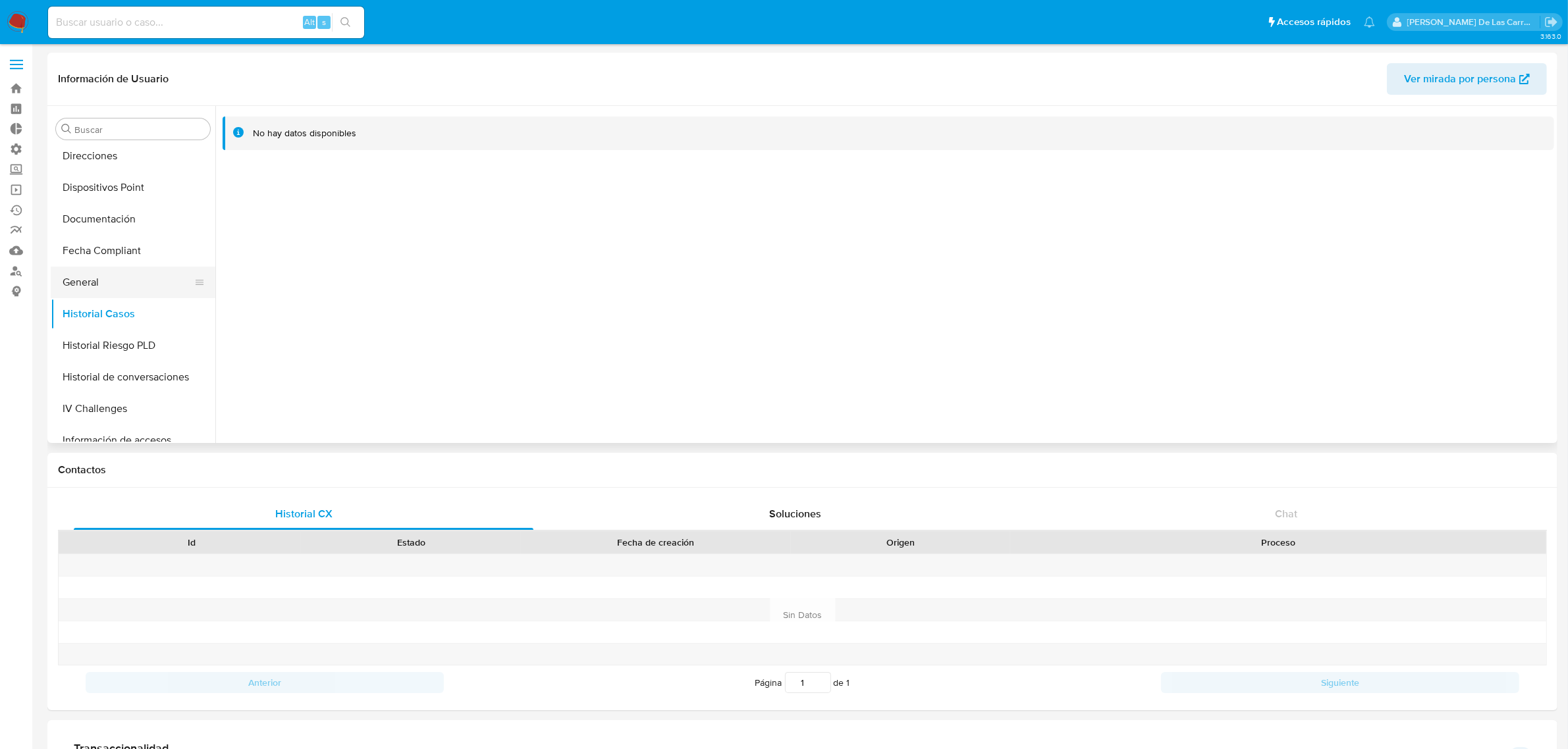
click at [100, 284] on button "General" at bounding box center [128, 282] width 154 height 31
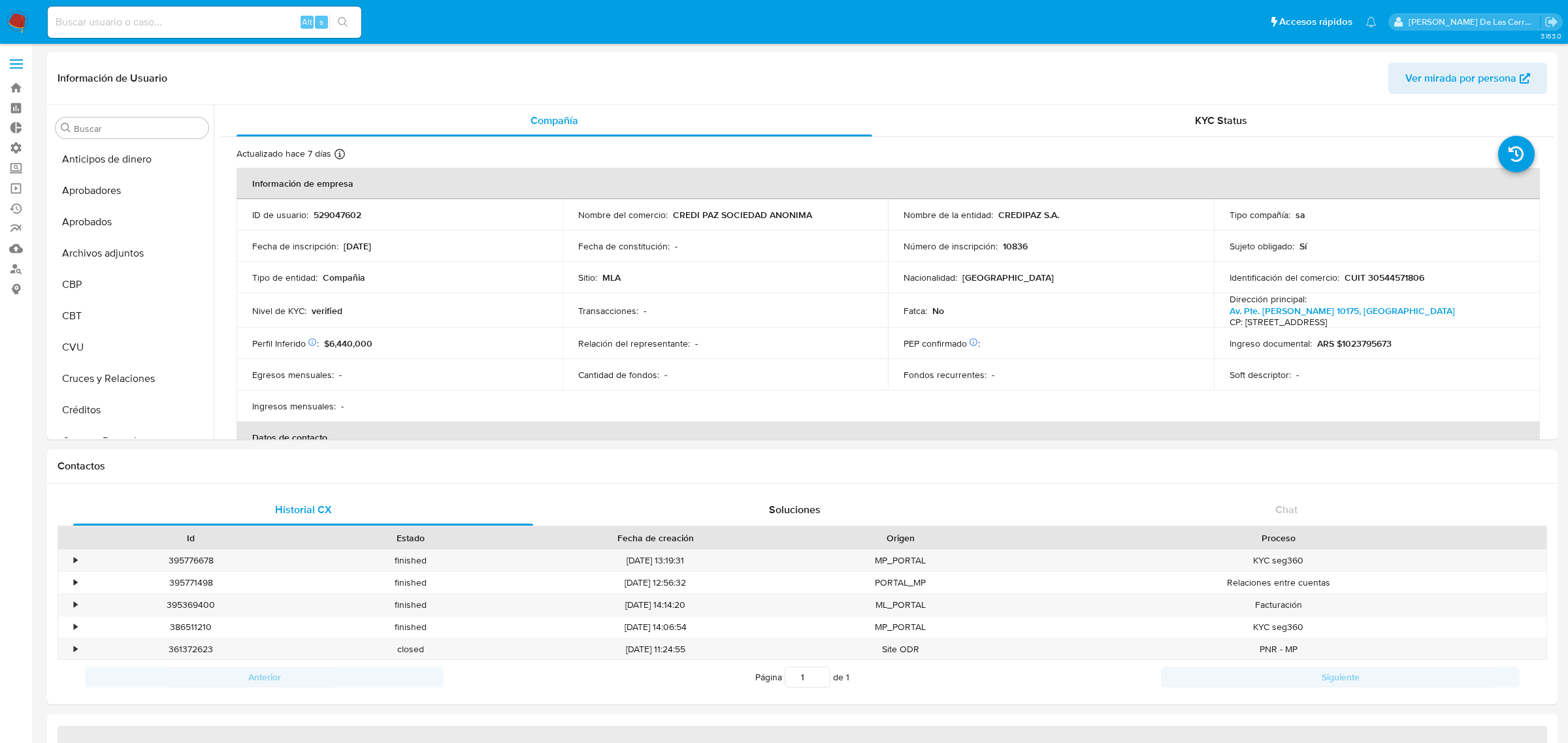
select select "10"
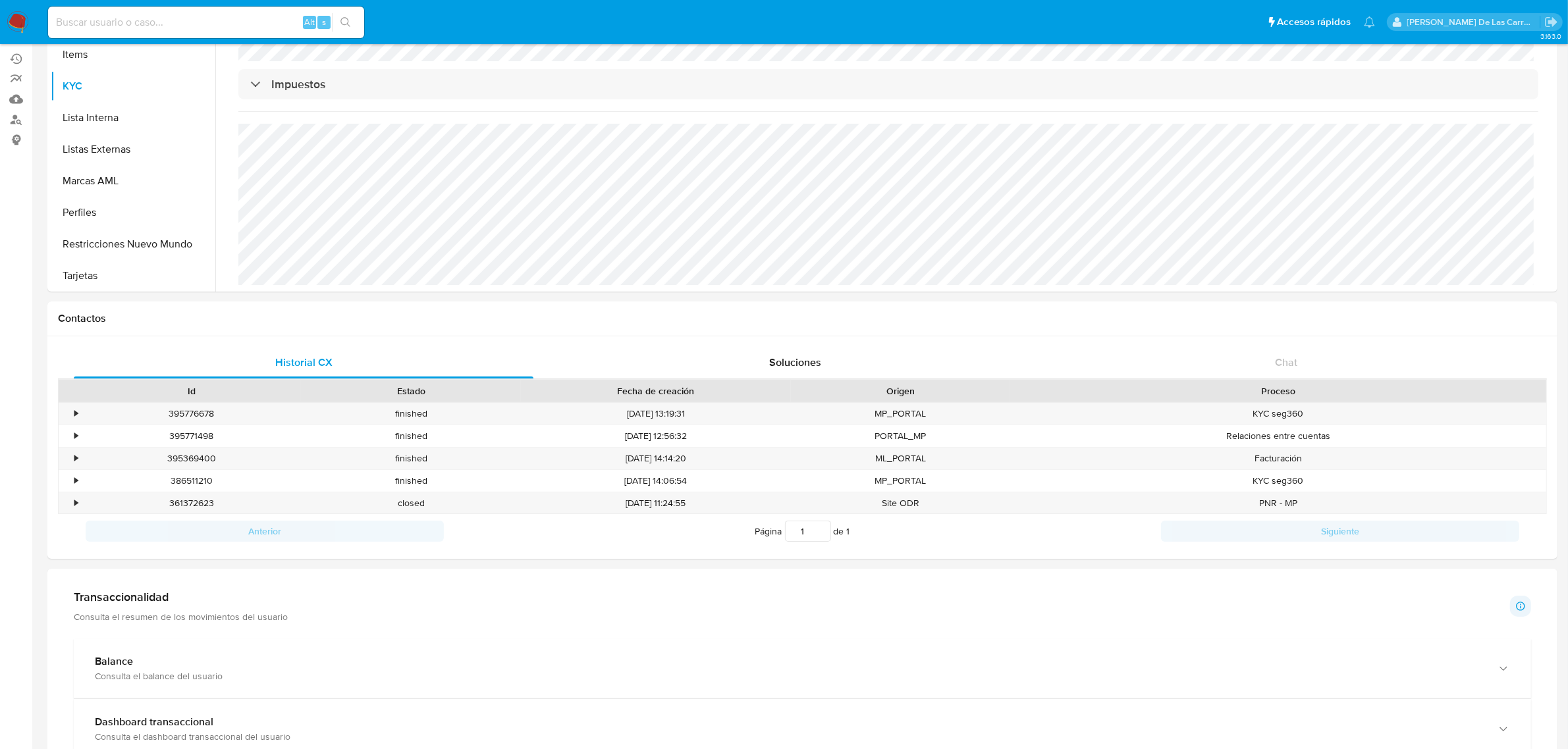
scroll to position [412, 0]
